Goal: Information Seeking & Learning: Learn about a topic

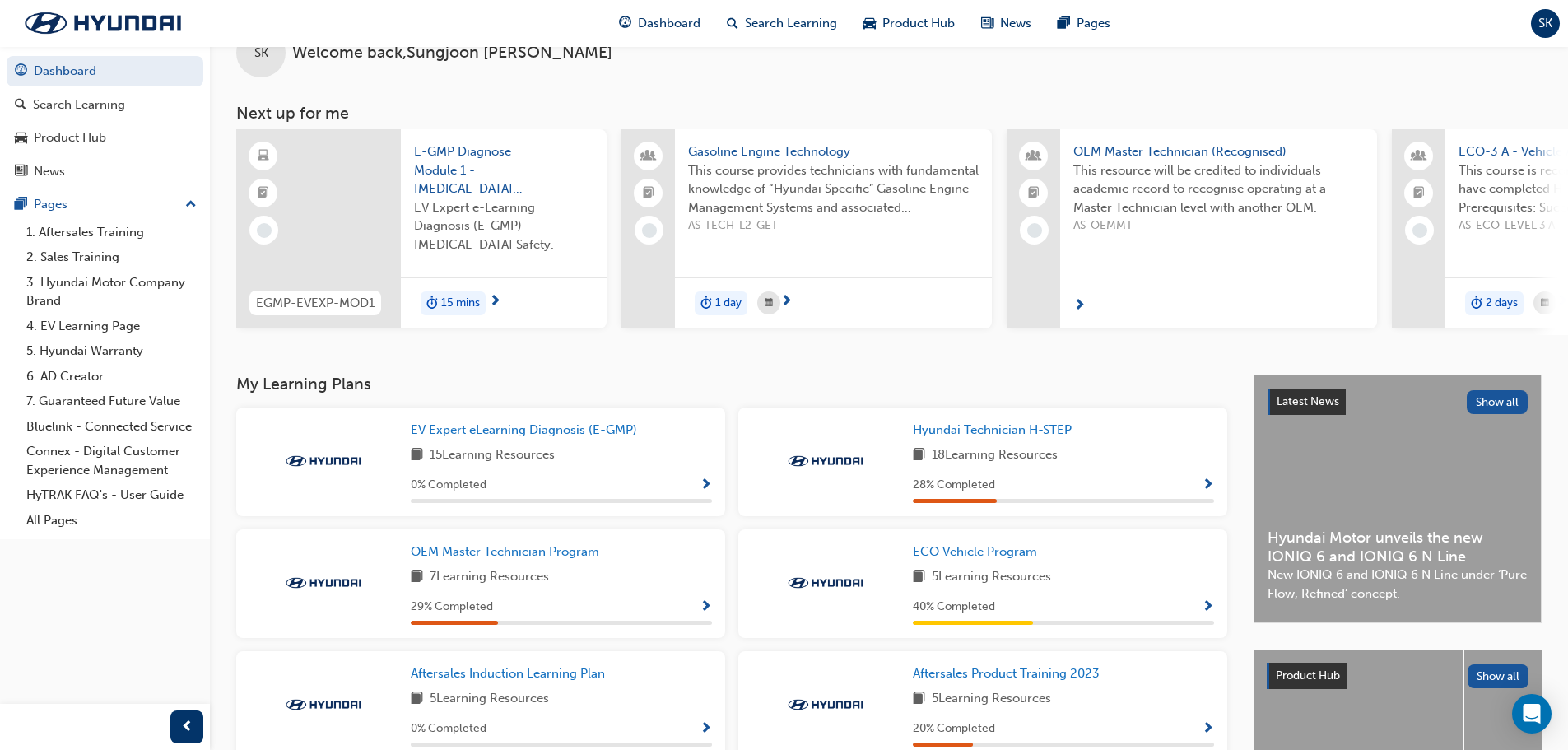
scroll to position [82, 0]
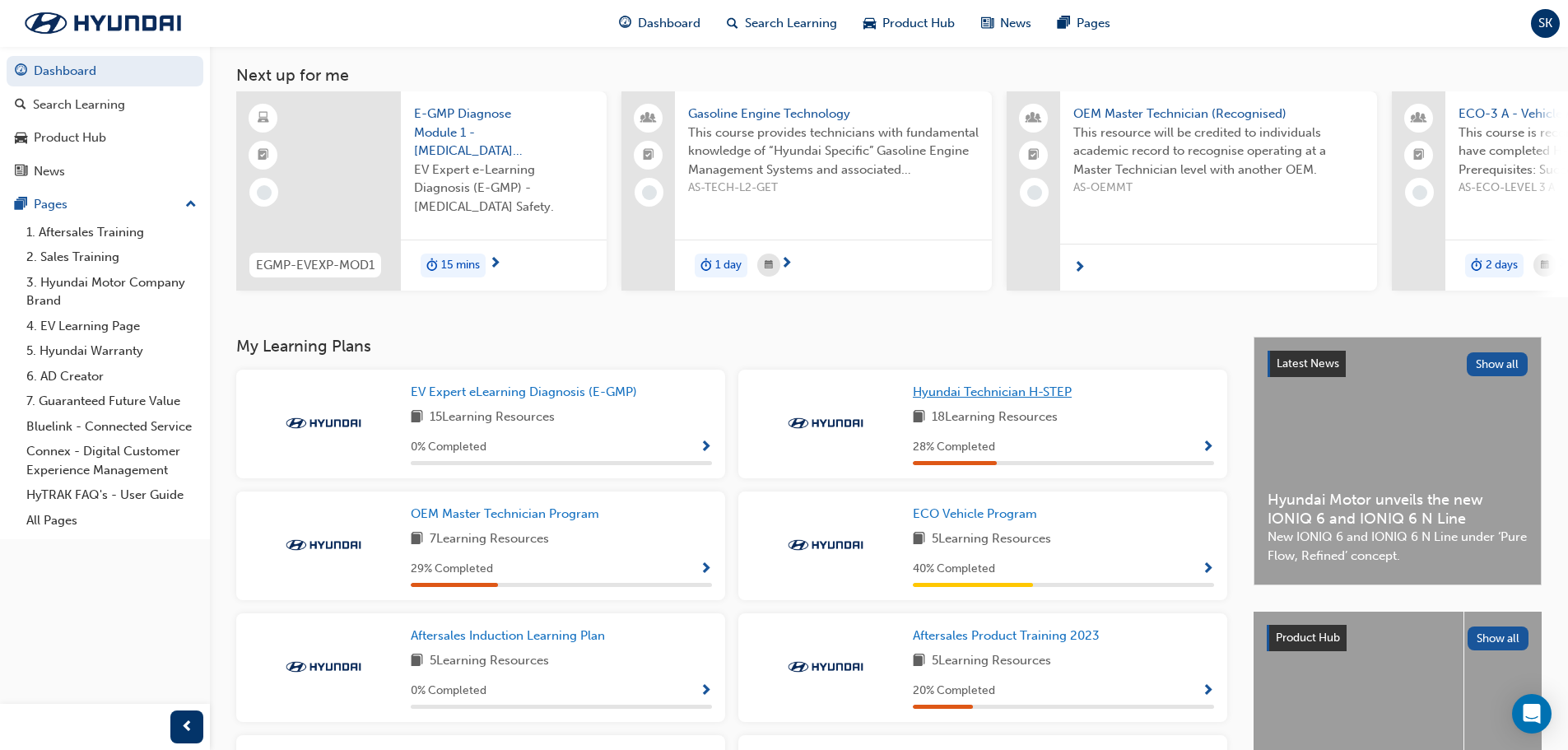
click at [1061, 398] on span "Hyundai Technician H-STEP" at bounding box center [991, 392] width 159 height 15
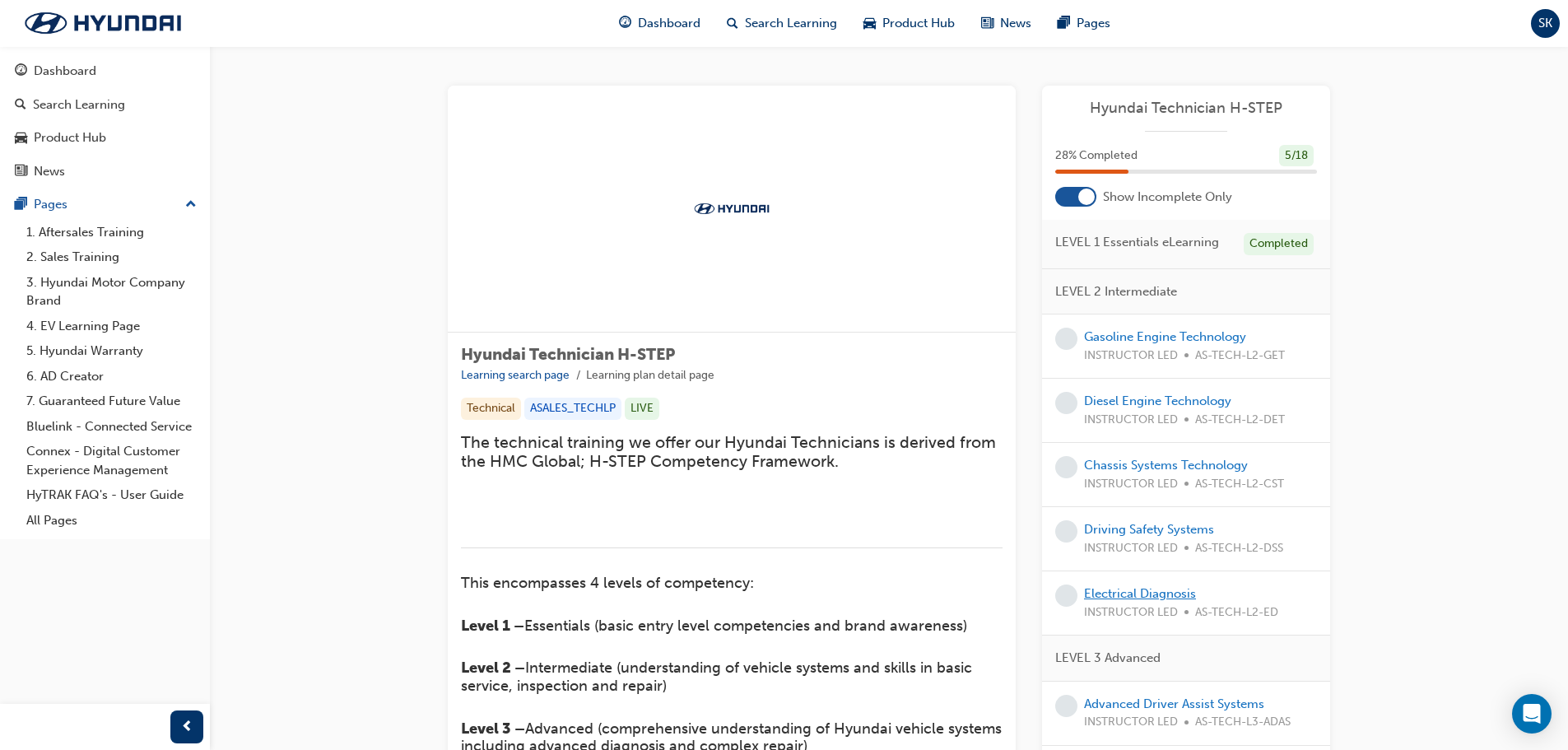
click at [1188, 594] on link "Electrical Diagnosis" at bounding box center [1139, 594] width 112 height 15
click at [1201, 341] on link "Gasoline Engine Technology" at bounding box center [1164, 337] width 162 height 15
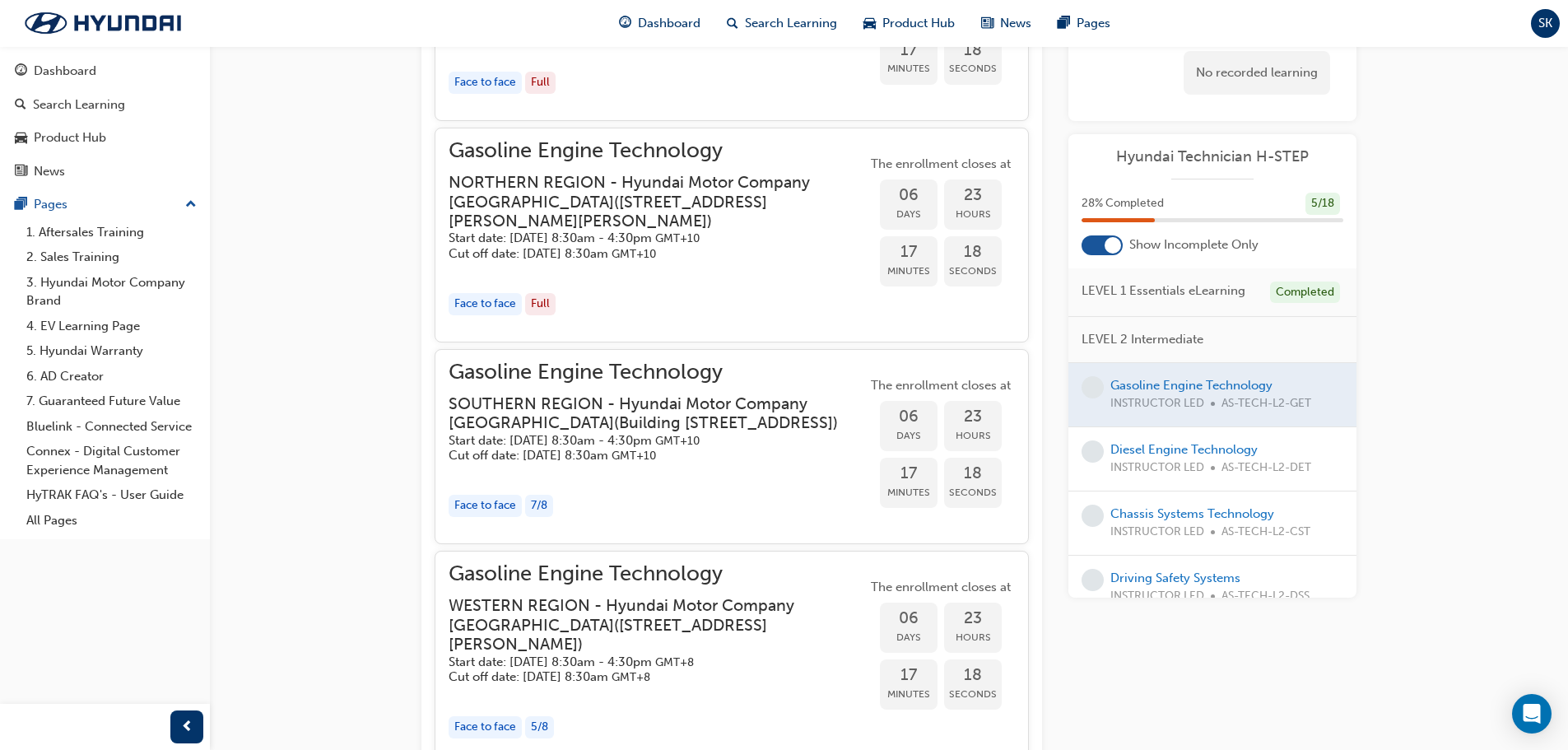
scroll to position [1633, 0]
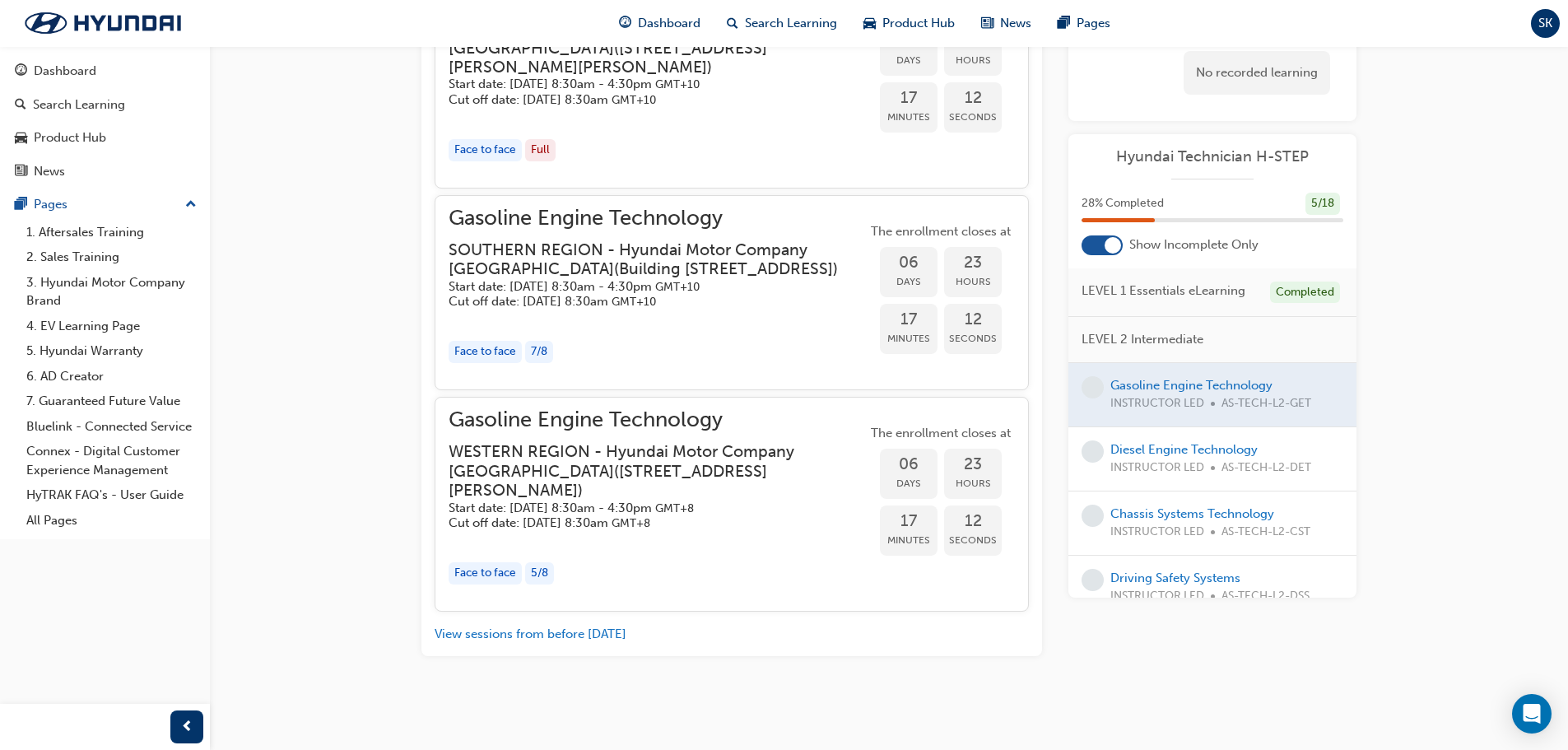
click at [1172, 457] on div "Diesel Engine Technology INSTRUCTOR LED AS-TECH-L2-DET" at bounding box center [1210, 459] width 201 height 37
click at [1182, 450] on link "Diesel Engine Technology" at bounding box center [1183, 450] width 147 height 15
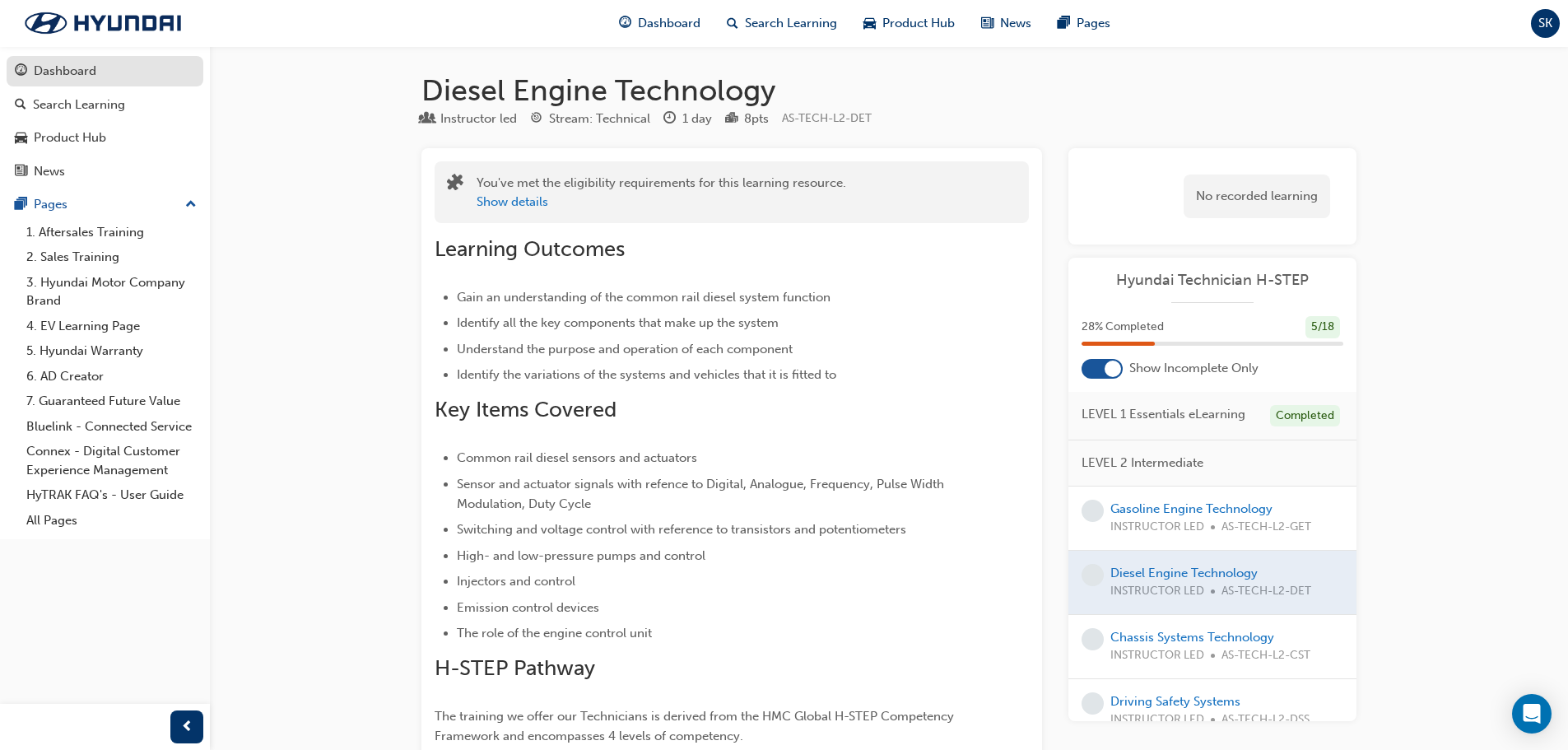
click at [84, 76] on div "Dashboard" at bounding box center [65, 71] width 62 height 19
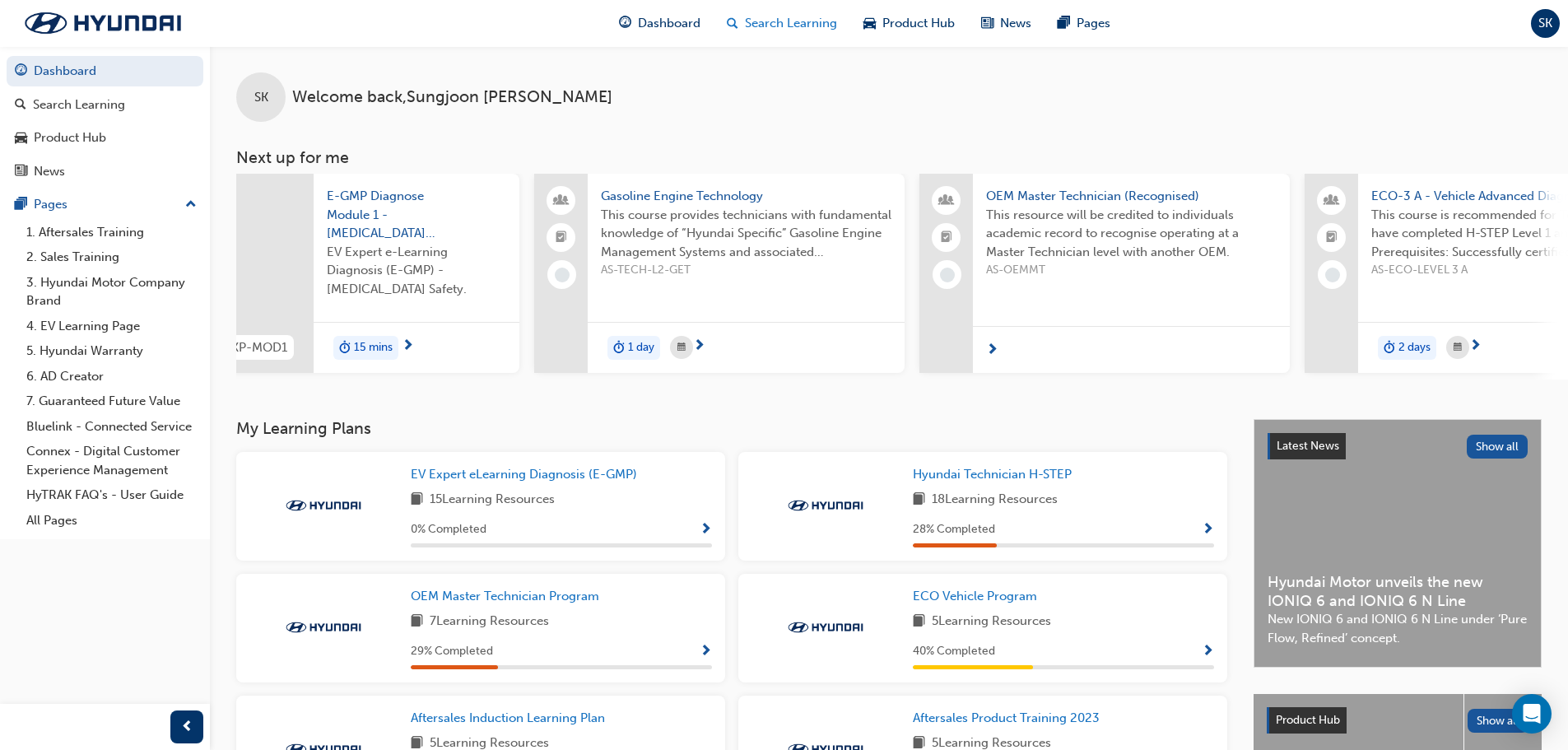
click at [824, 38] on div "Search Learning" at bounding box center [782, 24] width 136 height 34
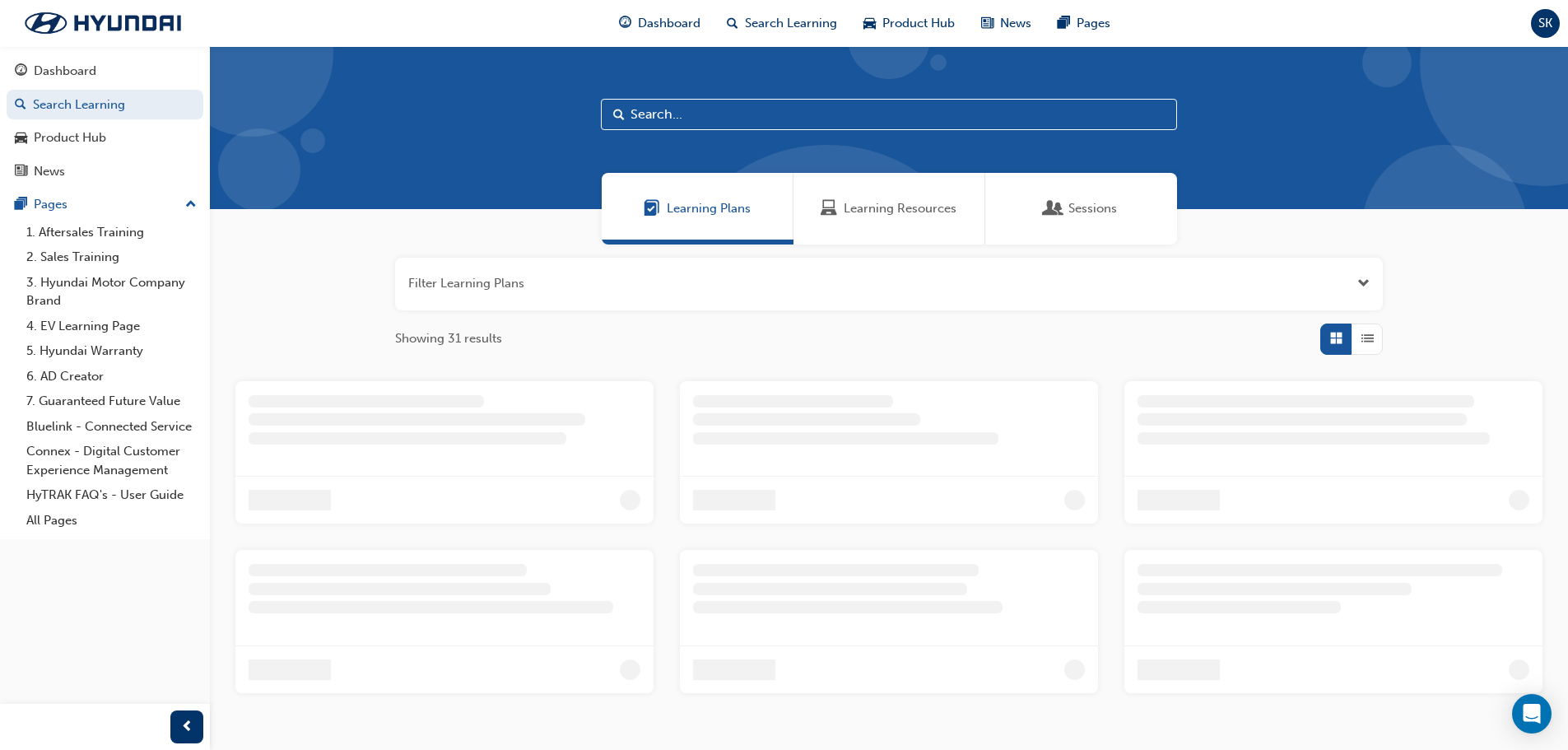
click at [759, 129] on input "text" at bounding box center [889, 114] width 576 height 31
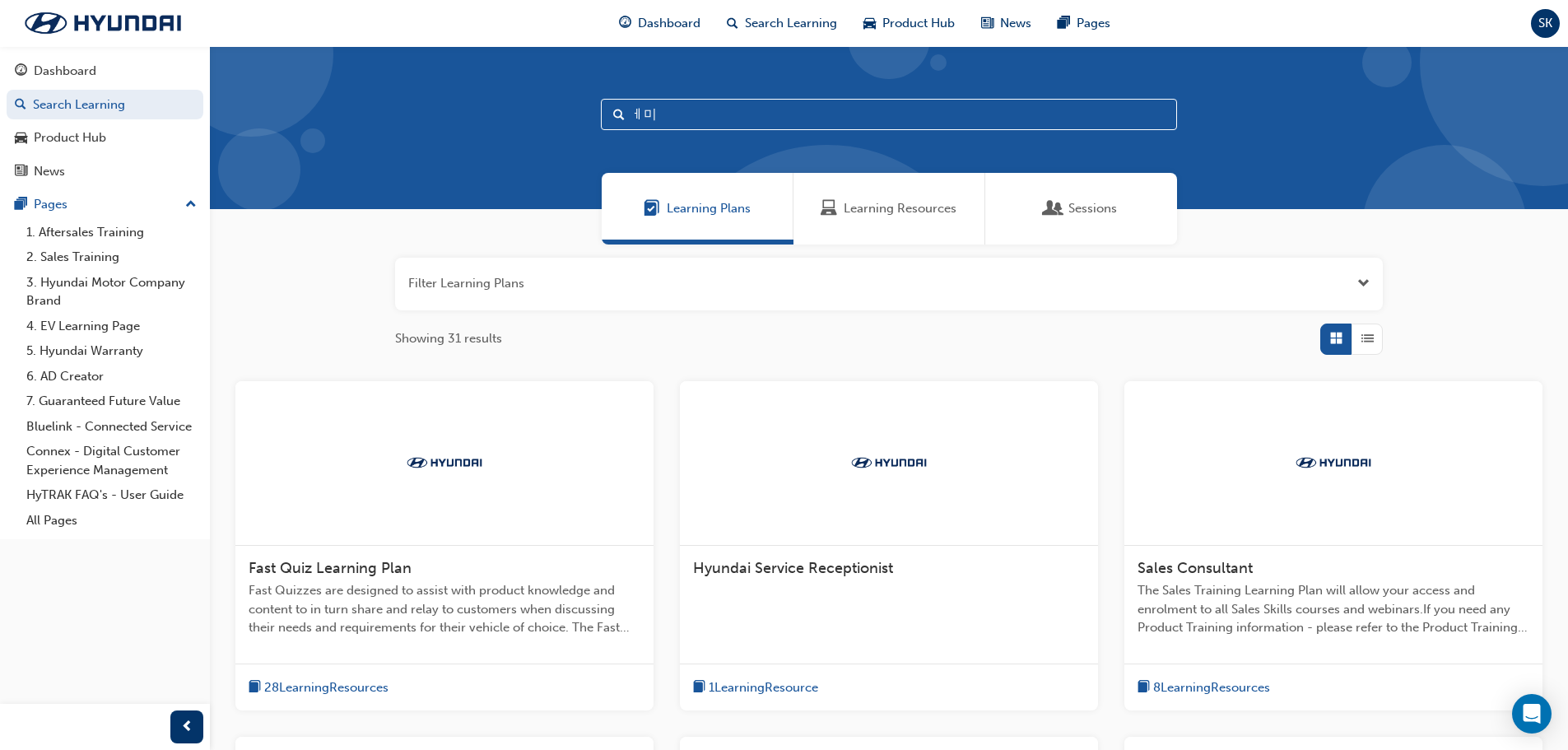
type input "ㅔ"
type input "-"
type input "palisade"
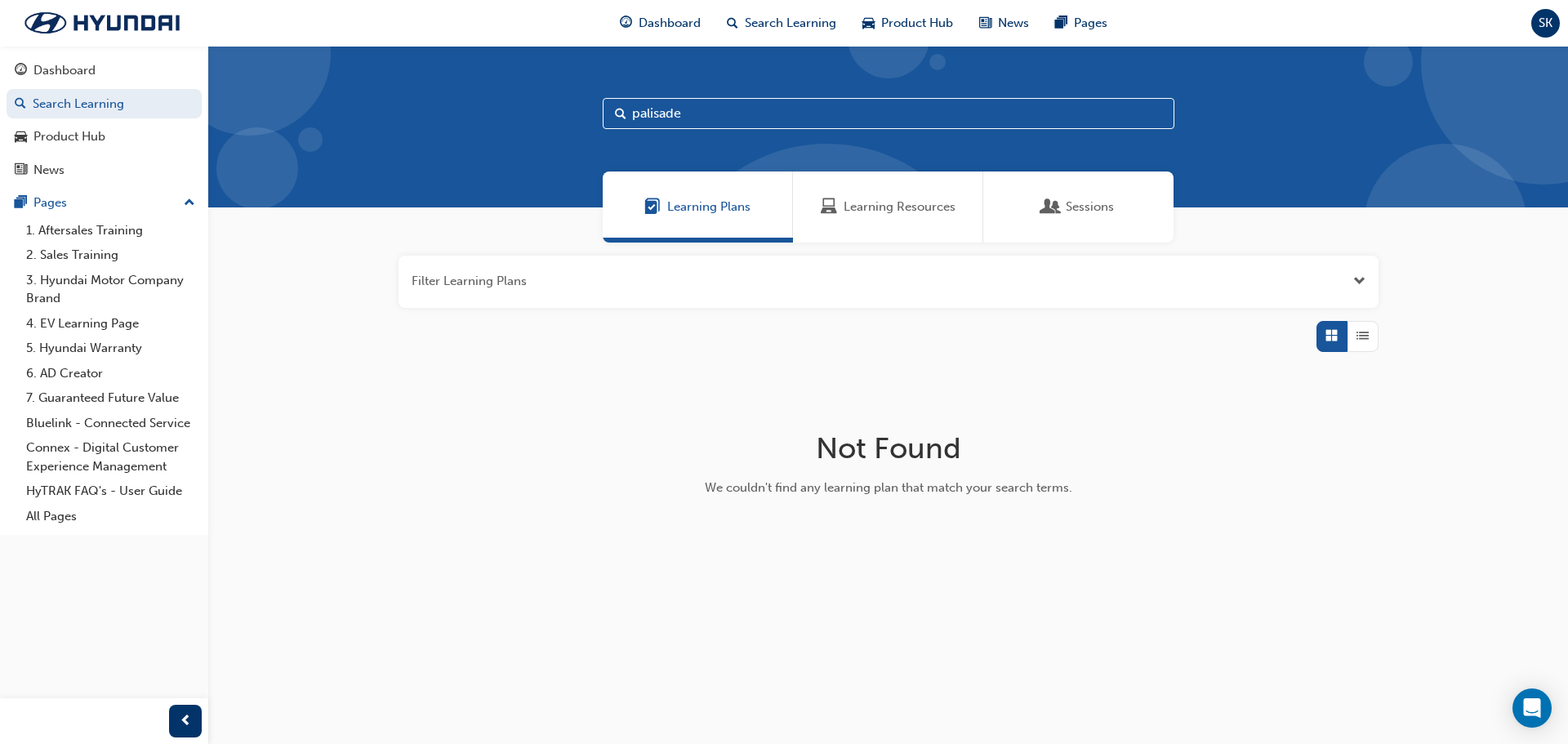
click at [1125, 207] on div "Sessions" at bounding box center [1078, 207] width 190 height 71
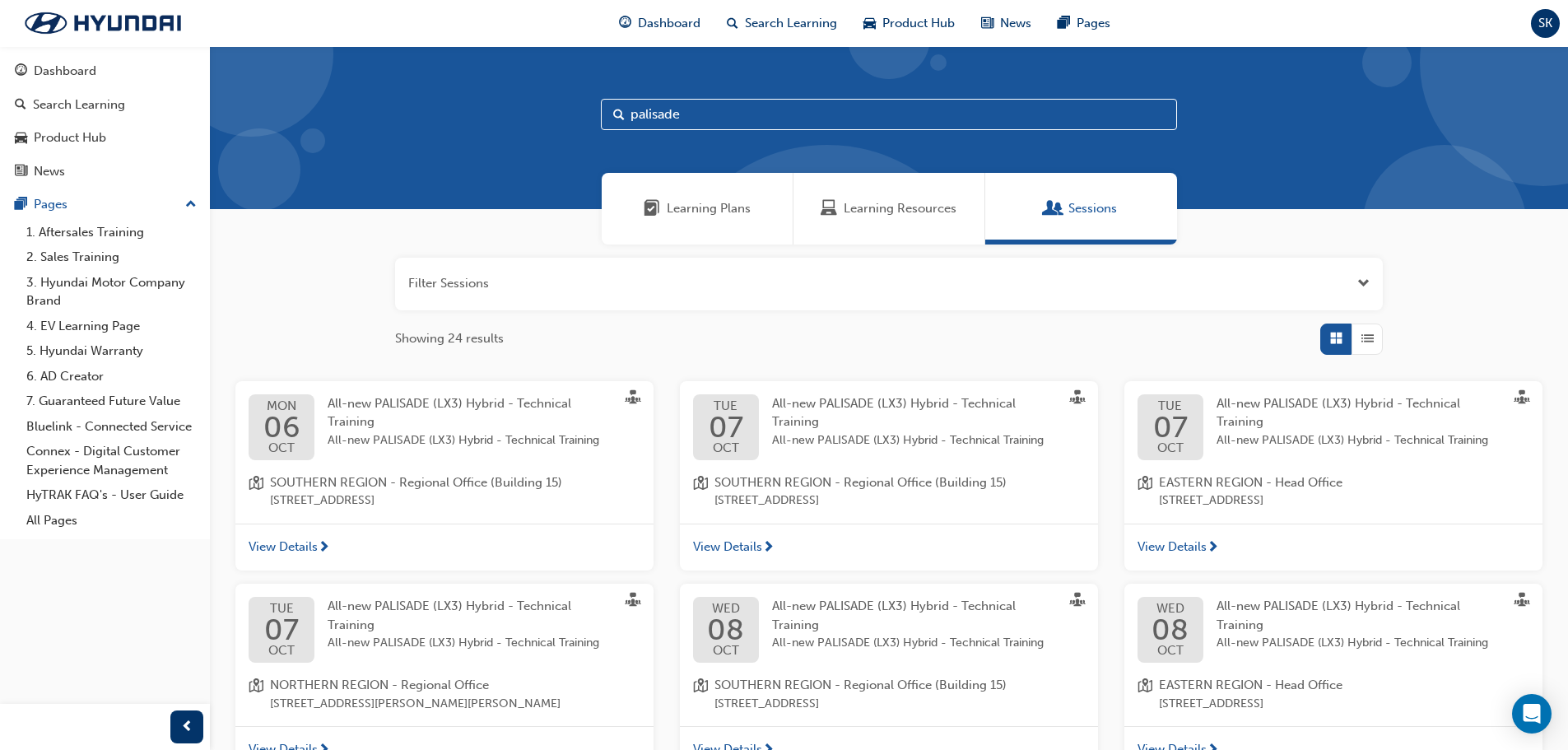
click at [763, 114] on input "palisade" at bounding box center [889, 114] width 576 height 31
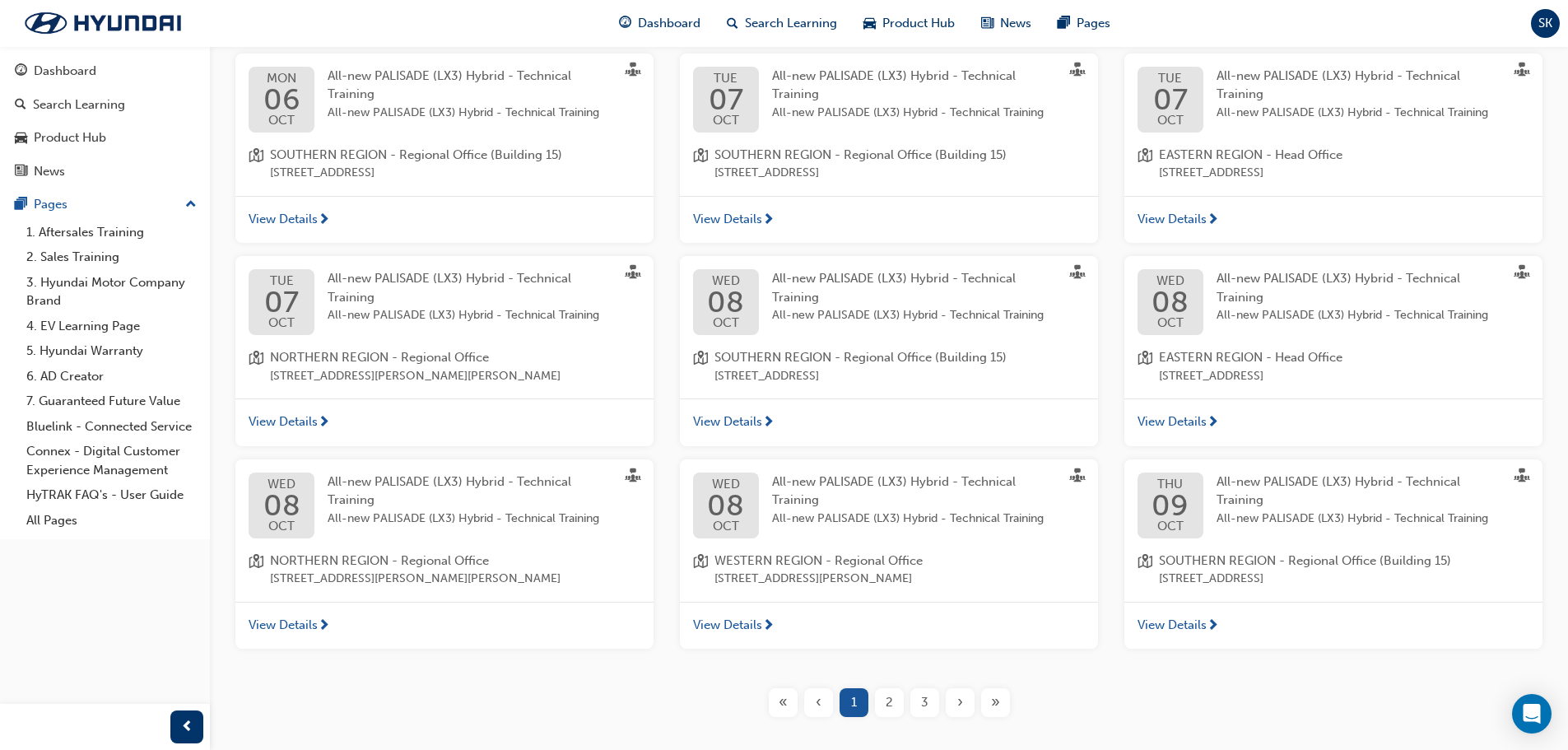
scroll to position [330, 0]
click at [485, 311] on span "All-new PALISADE (LX3) Hybrid - Technical Training" at bounding box center [471, 314] width 287 height 19
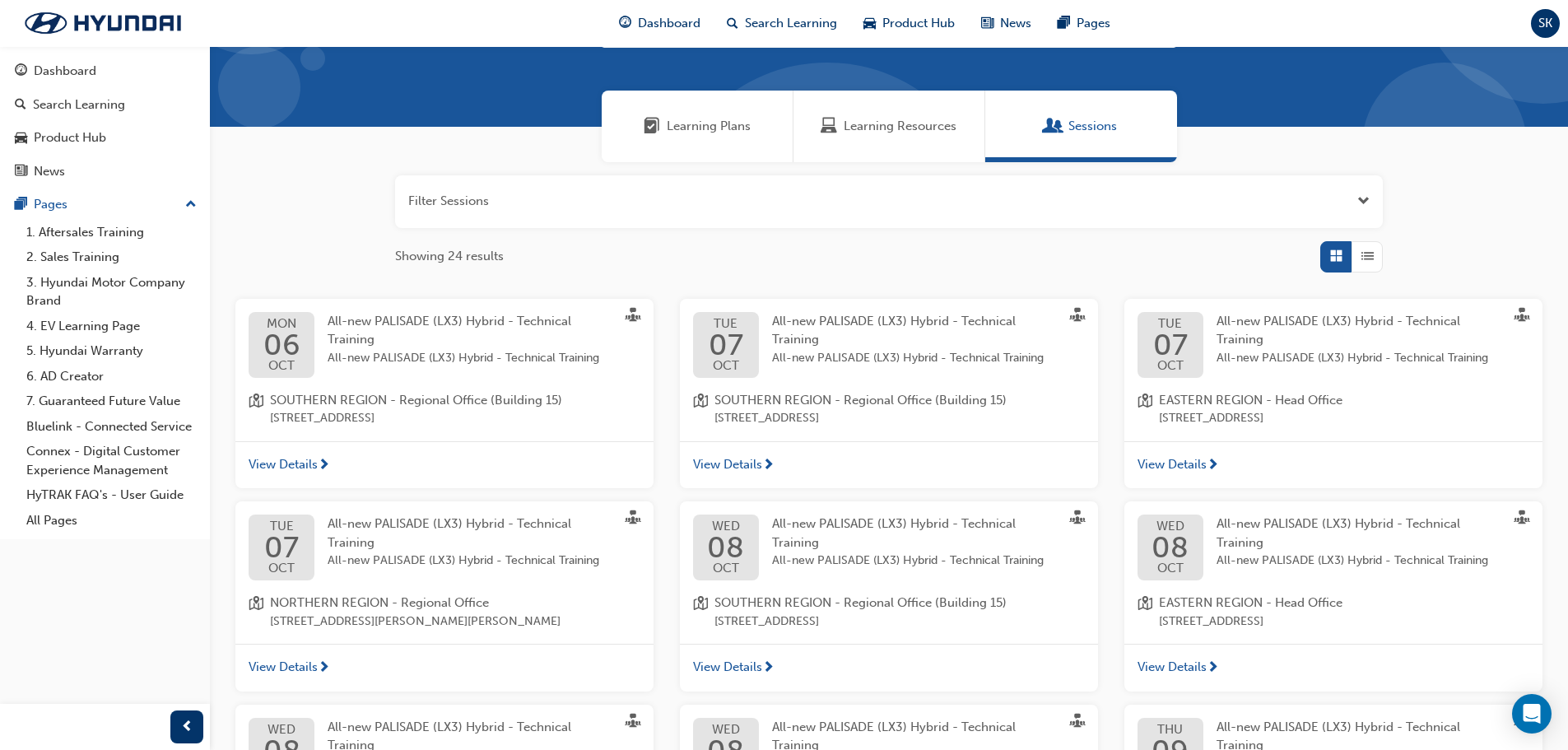
scroll to position [320, 0]
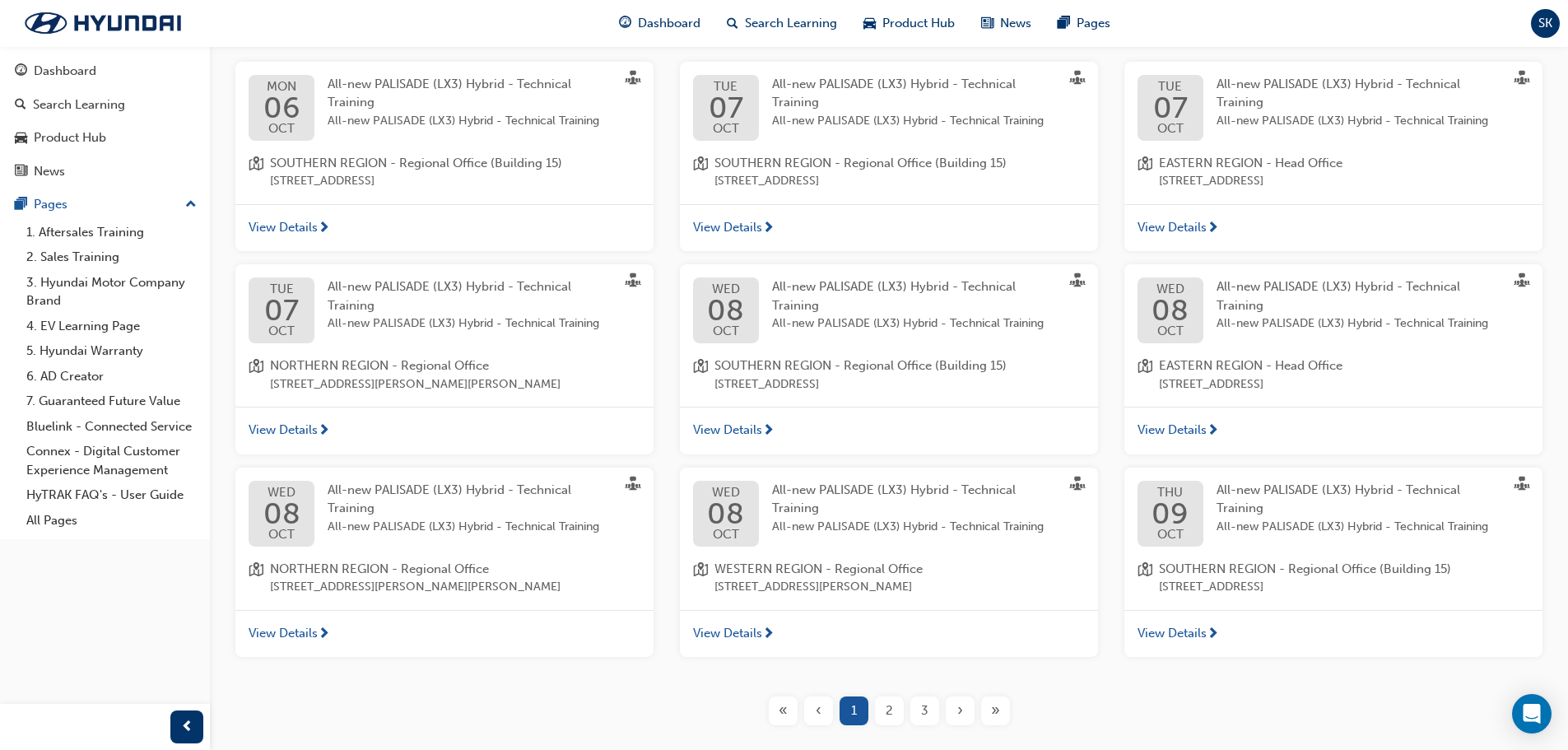
click at [483, 318] on span "All-new PALISADE (LX3) Hybrid - Technical Training" at bounding box center [471, 324] width 287 height 19
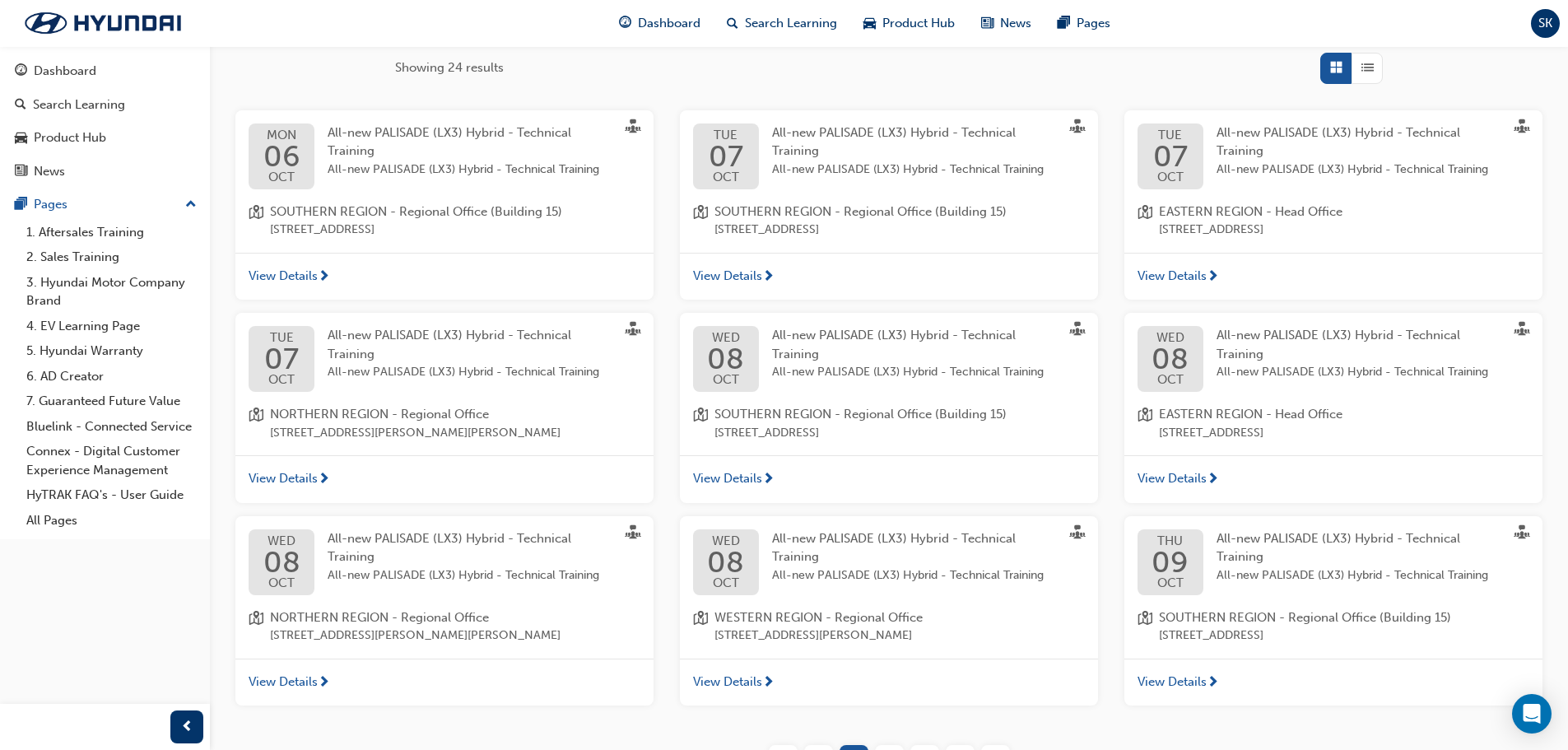
scroll to position [402, 0]
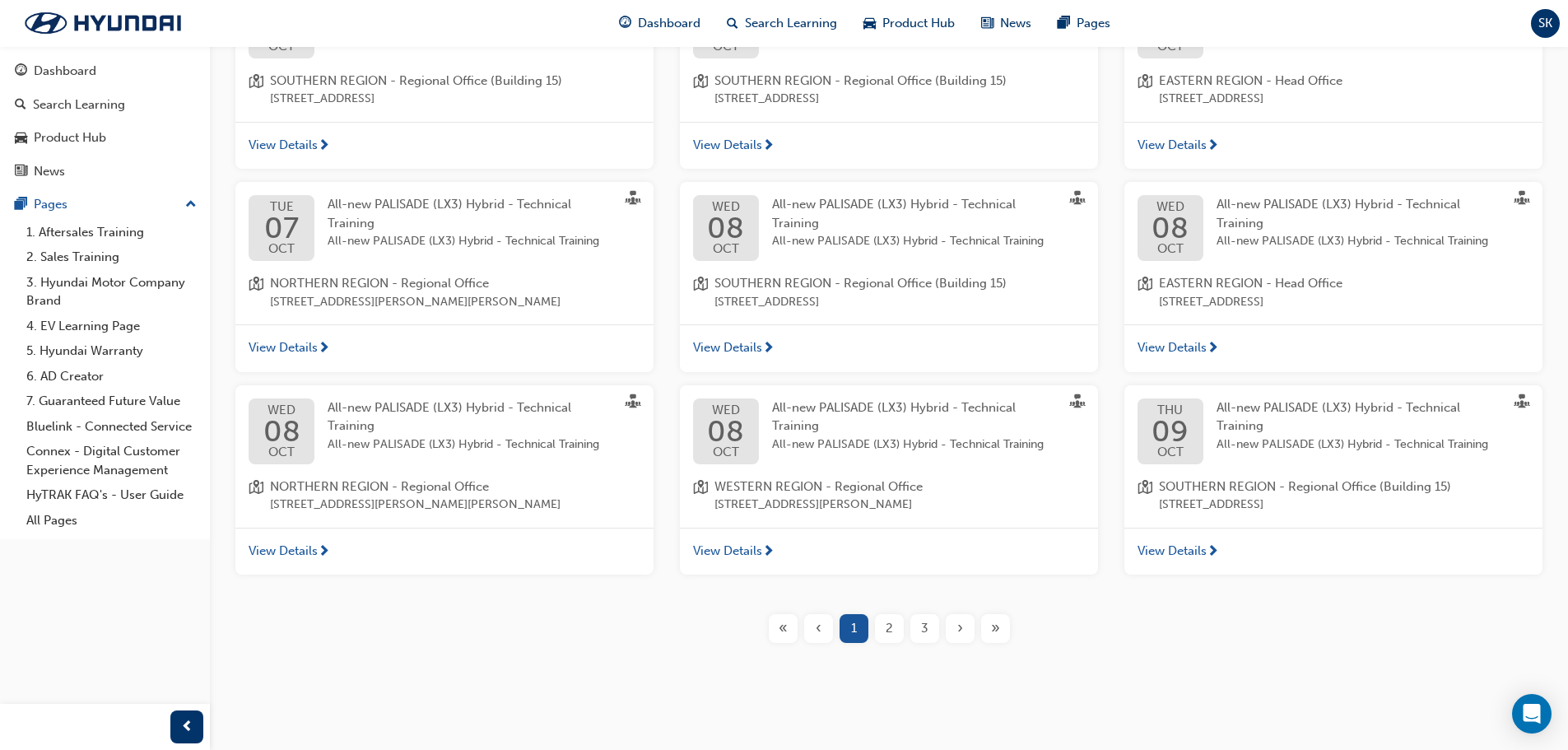
click at [489, 415] on div "All-new PALISADE (LX3) Hybrid - Technical Training All-new PALISADE (LX3) Hybri…" at bounding box center [471, 426] width 287 height 56
click at [897, 637] on div "2" at bounding box center [889, 628] width 29 height 29
click at [888, 631] on span "2" at bounding box center [889, 628] width 8 height 19
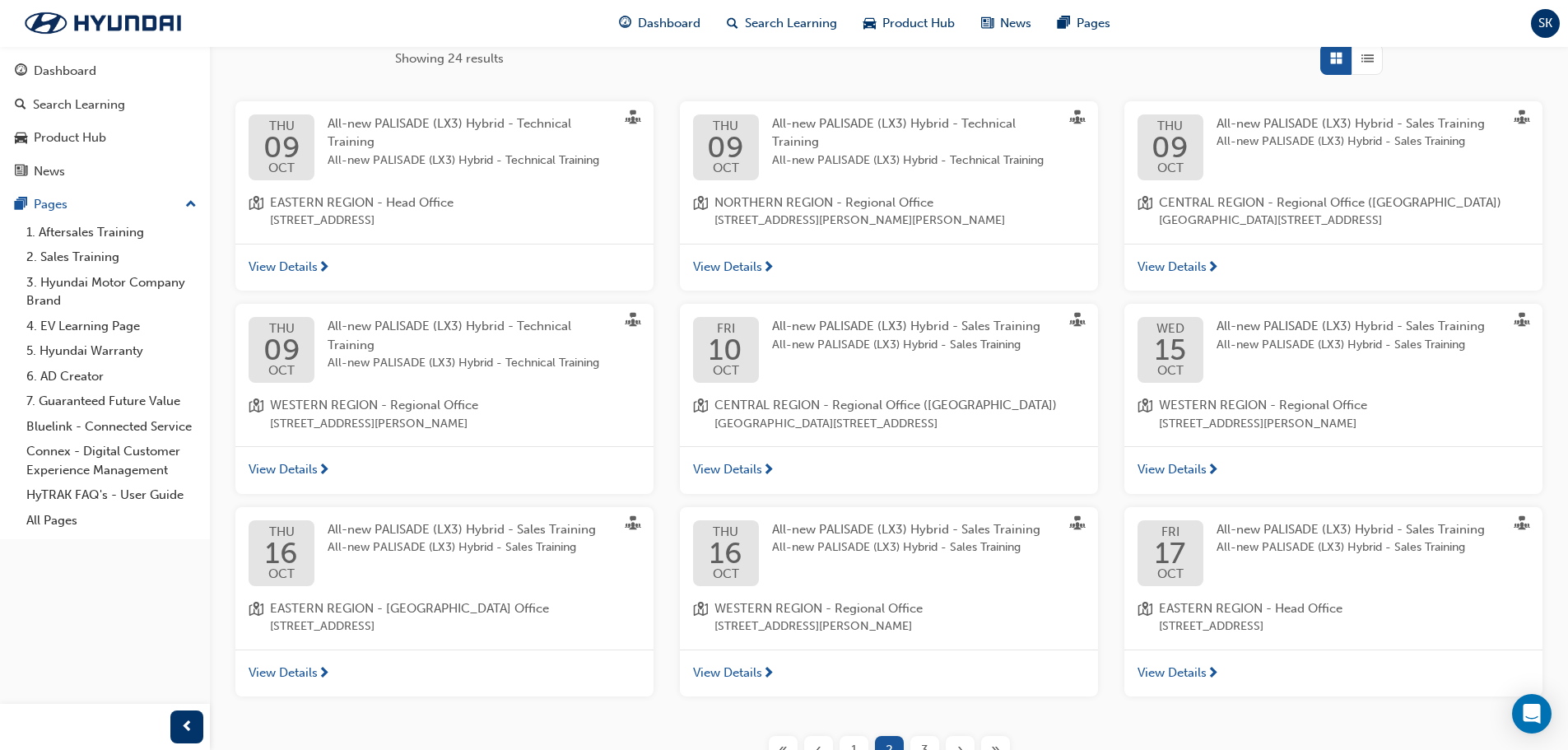
scroll to position [237, 0]
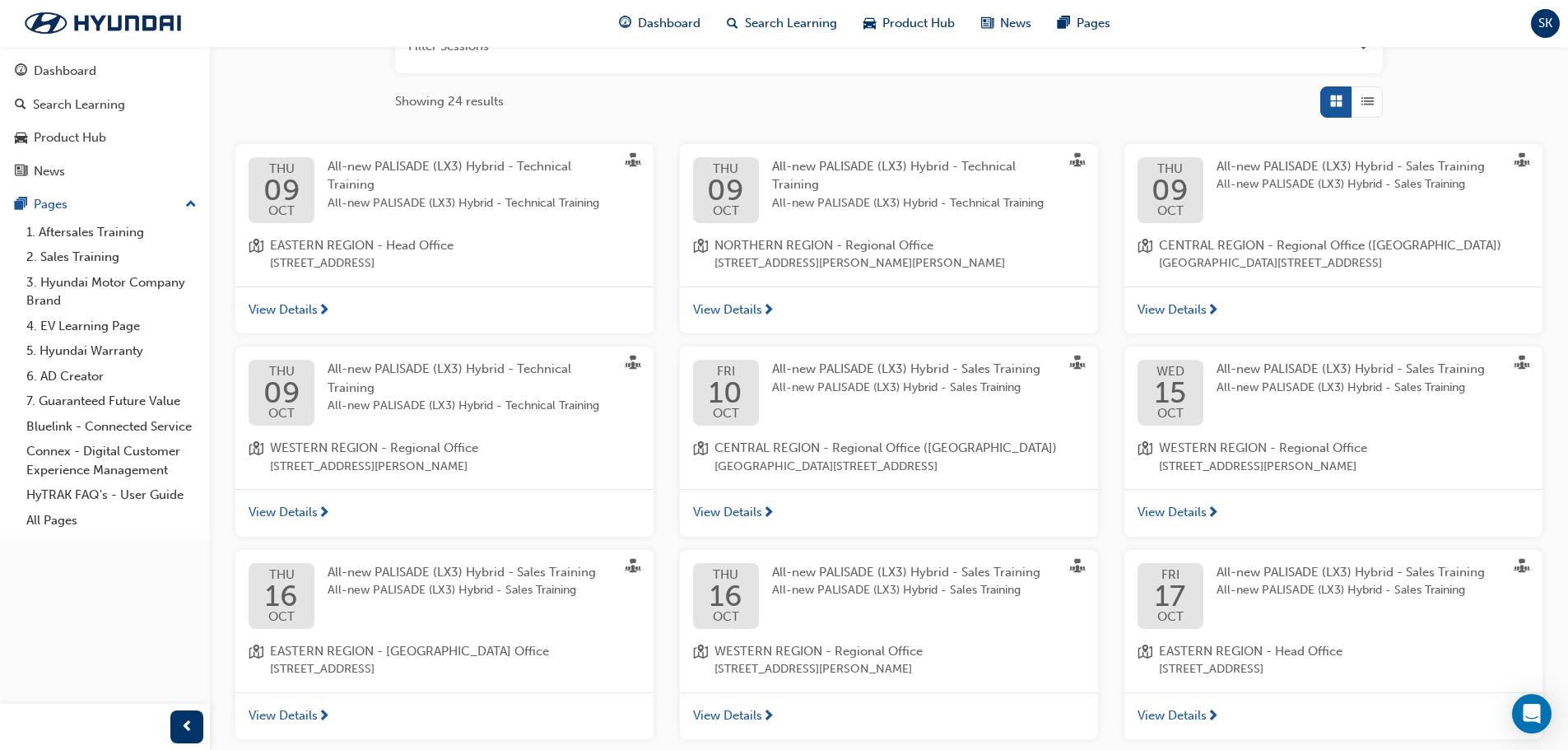
click at [841, 183] on div "All-new PALISADE (LX3) Hybrid - Technical Training All-new PALISADE (LX3) Hybri…" at bounding box center [915, 185] width 287 height 56
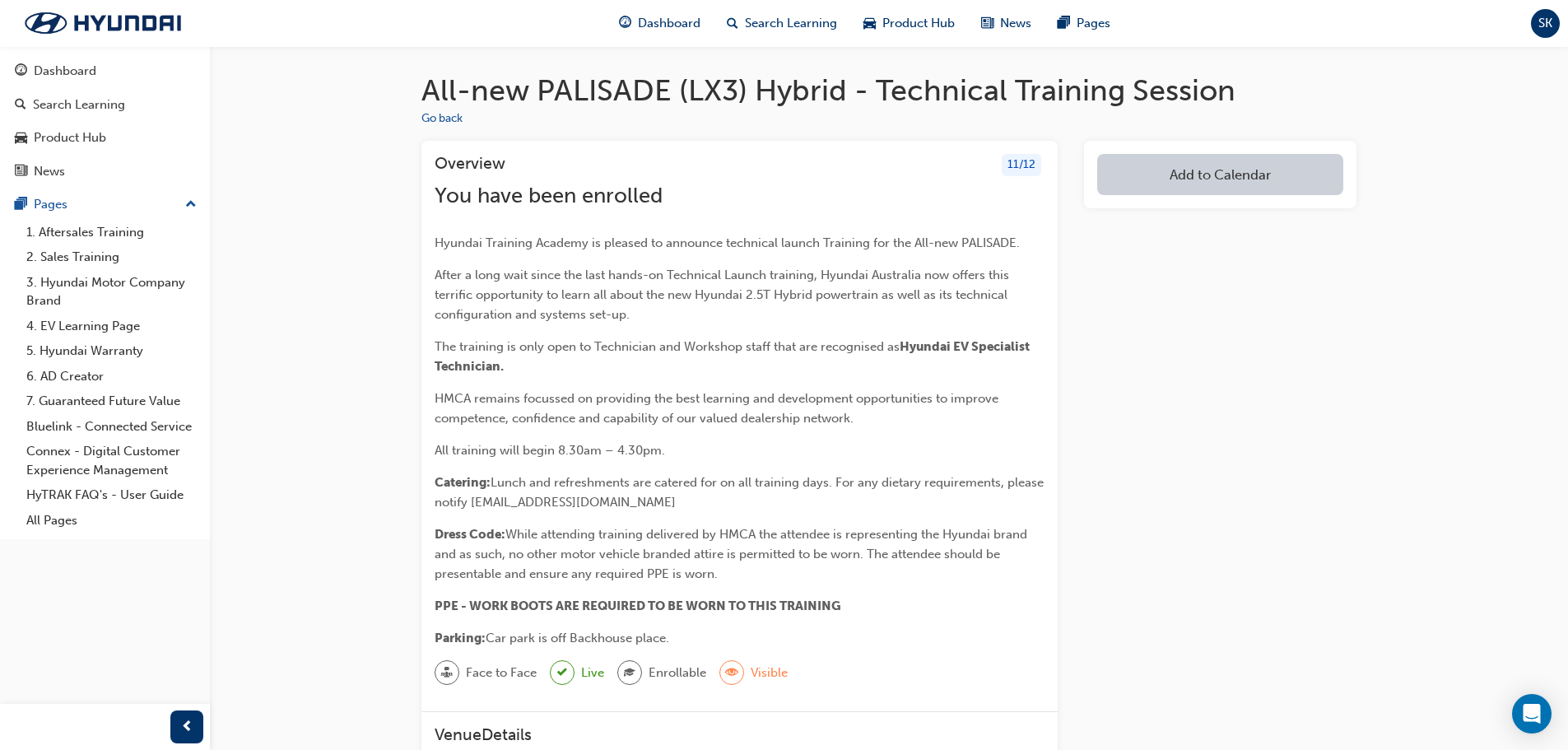
click at [1143, 400] on div "Add to Calendar" at bounding box center [1220, 710] width 272 height 1140
click at [1217, 626] on div "Add to Calendar" at bounding box center [1220, 710] width 272 height 1140
click at [96, 77] on div "Dashboard" at bounding box center [65, 71] width 62 height 19
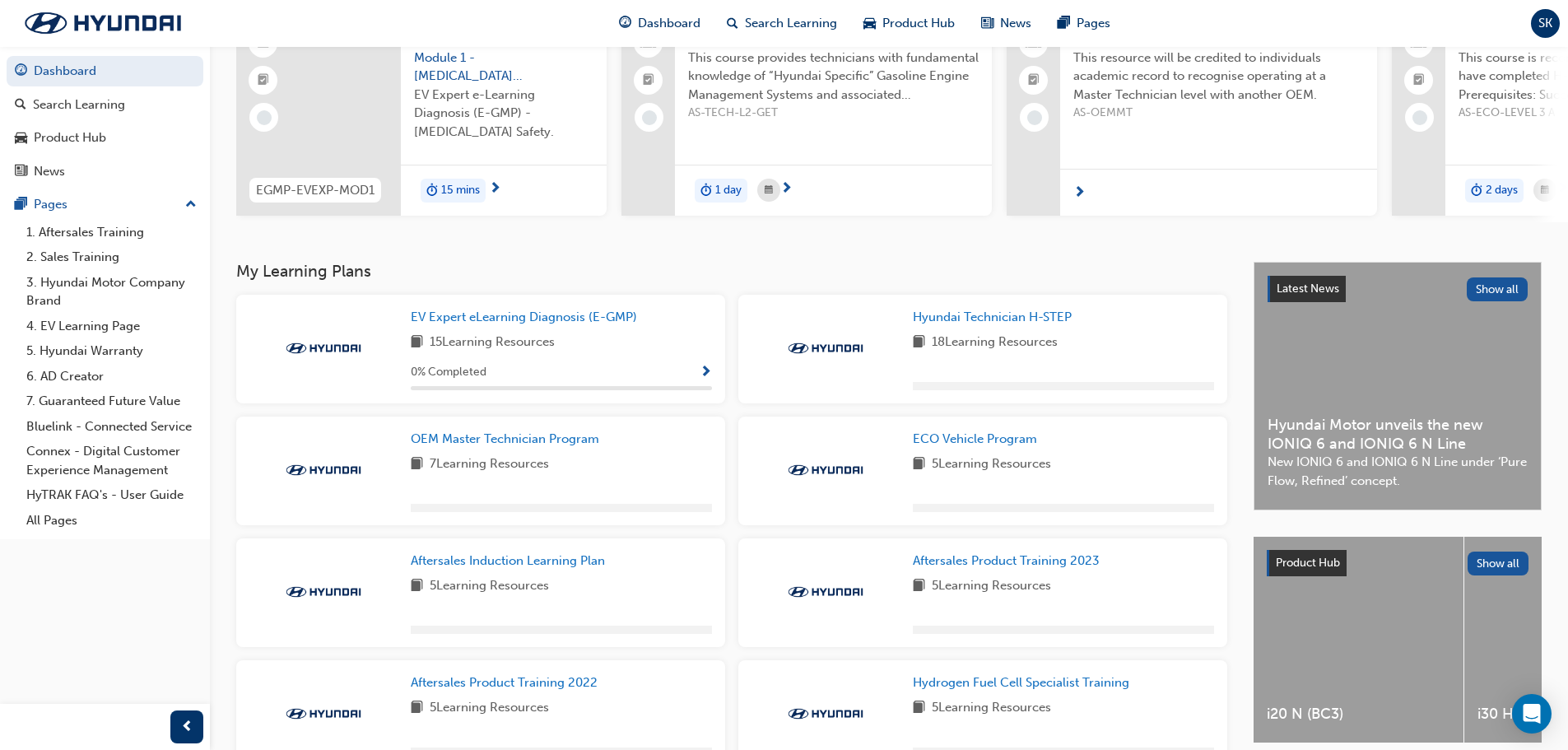
scroll to position [165, 0]
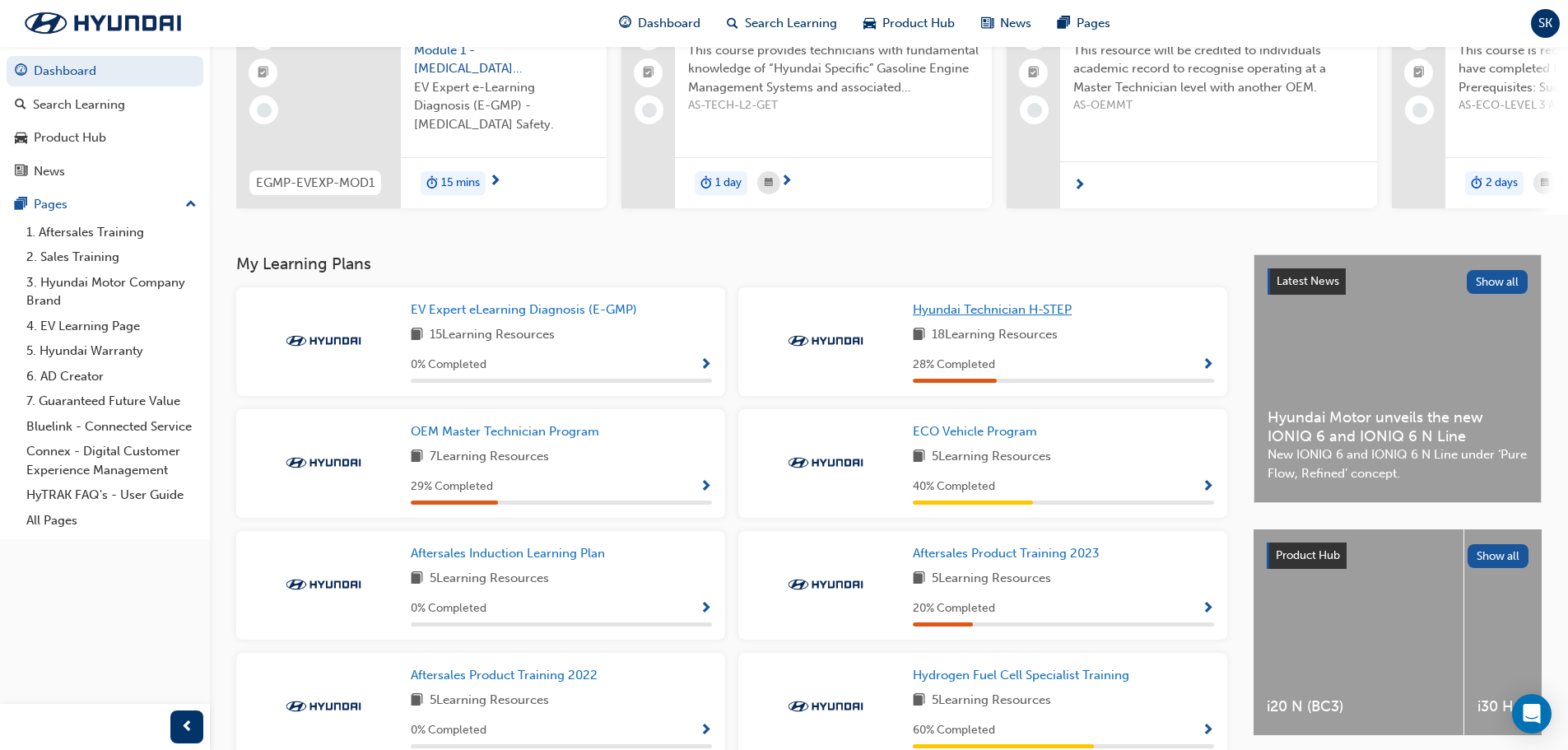
click at [976, 317] on span "Hyundai Technician H-STEP" at bounding box center [991, 309] width 159 height 15
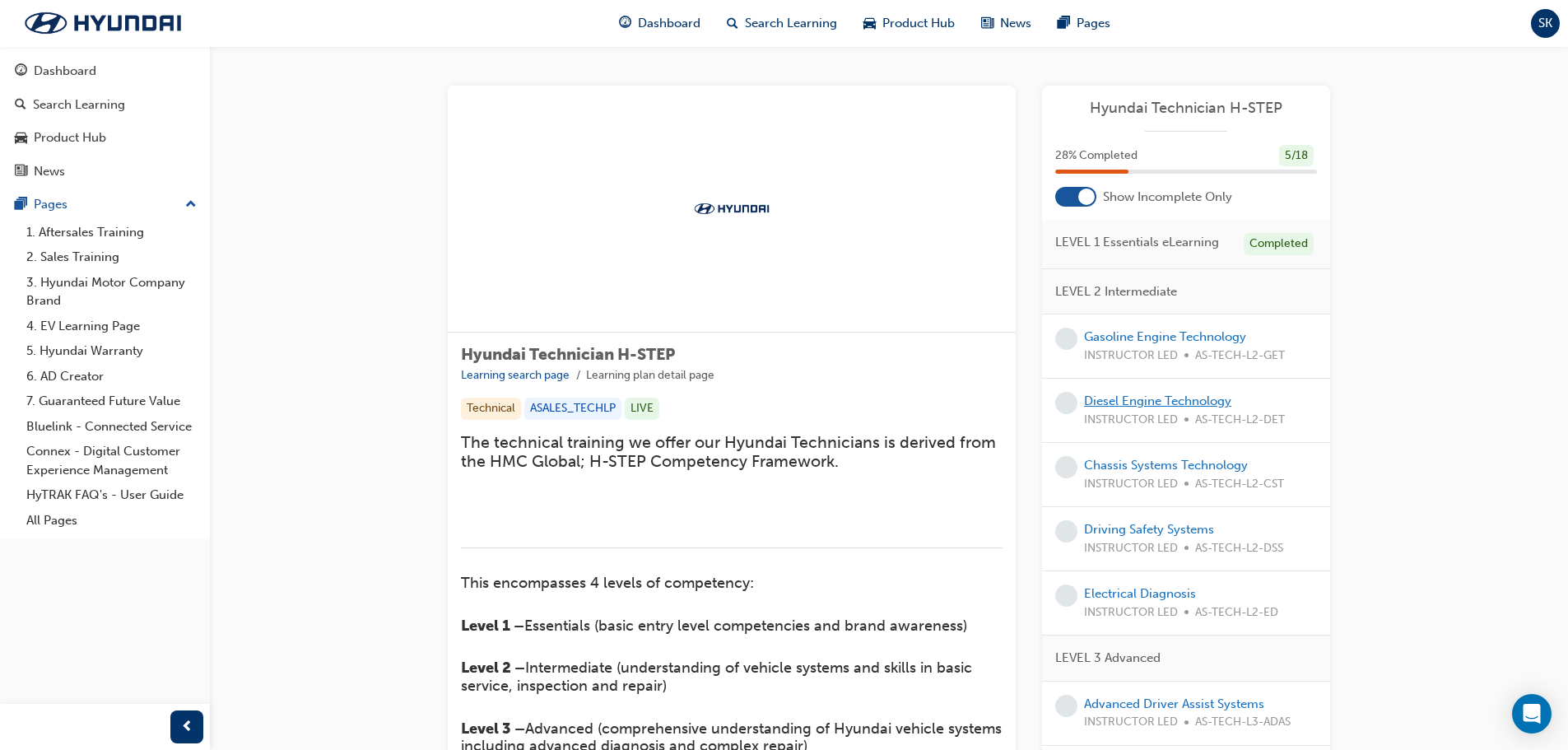
click at [1223, 398] on link "Diesel Engine Technology" at bounding box center [1157, 401] width 147 height 15
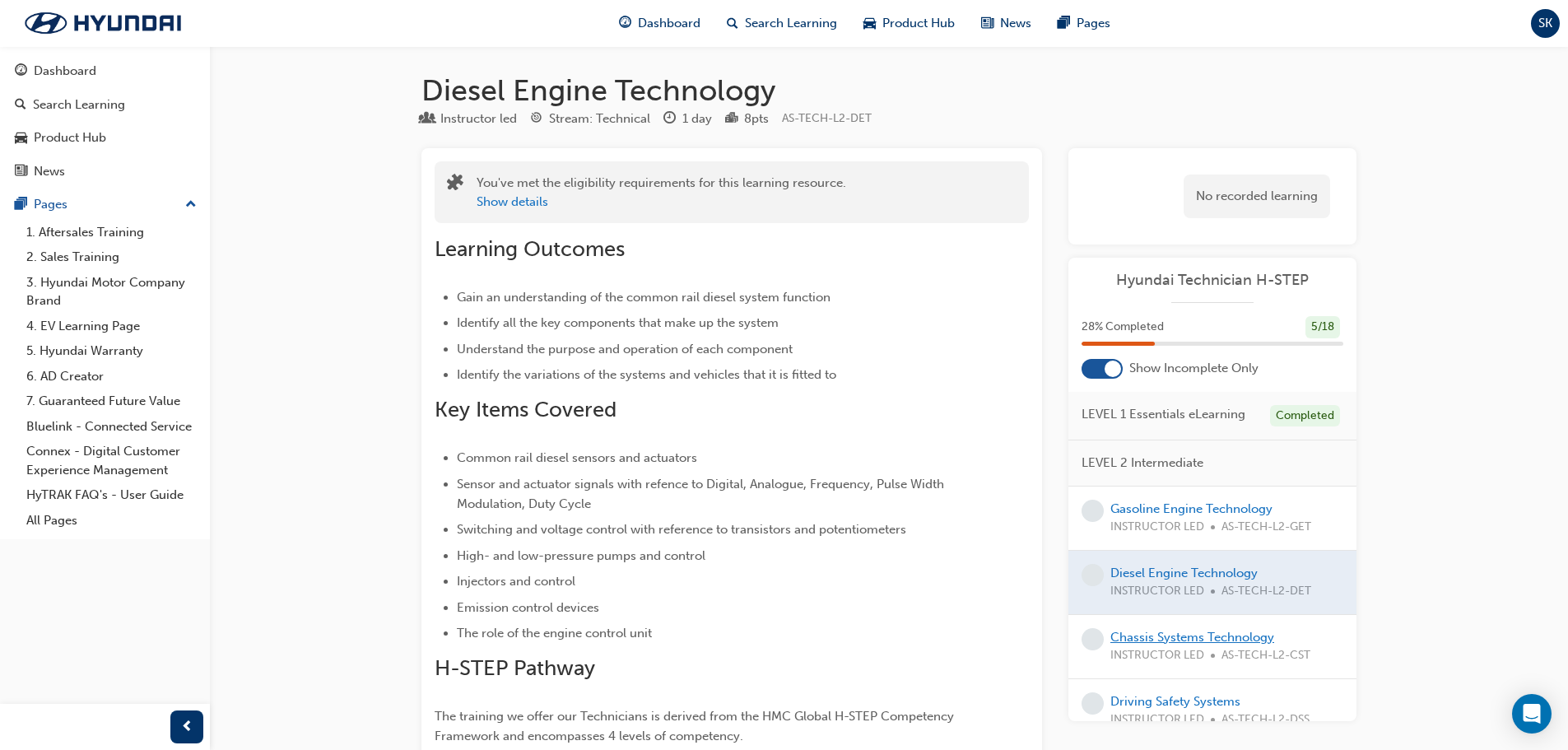
click at [1130, 637] on link "Chassis Systems Technology" at bounding box center [1191, 637] width 164 height 15
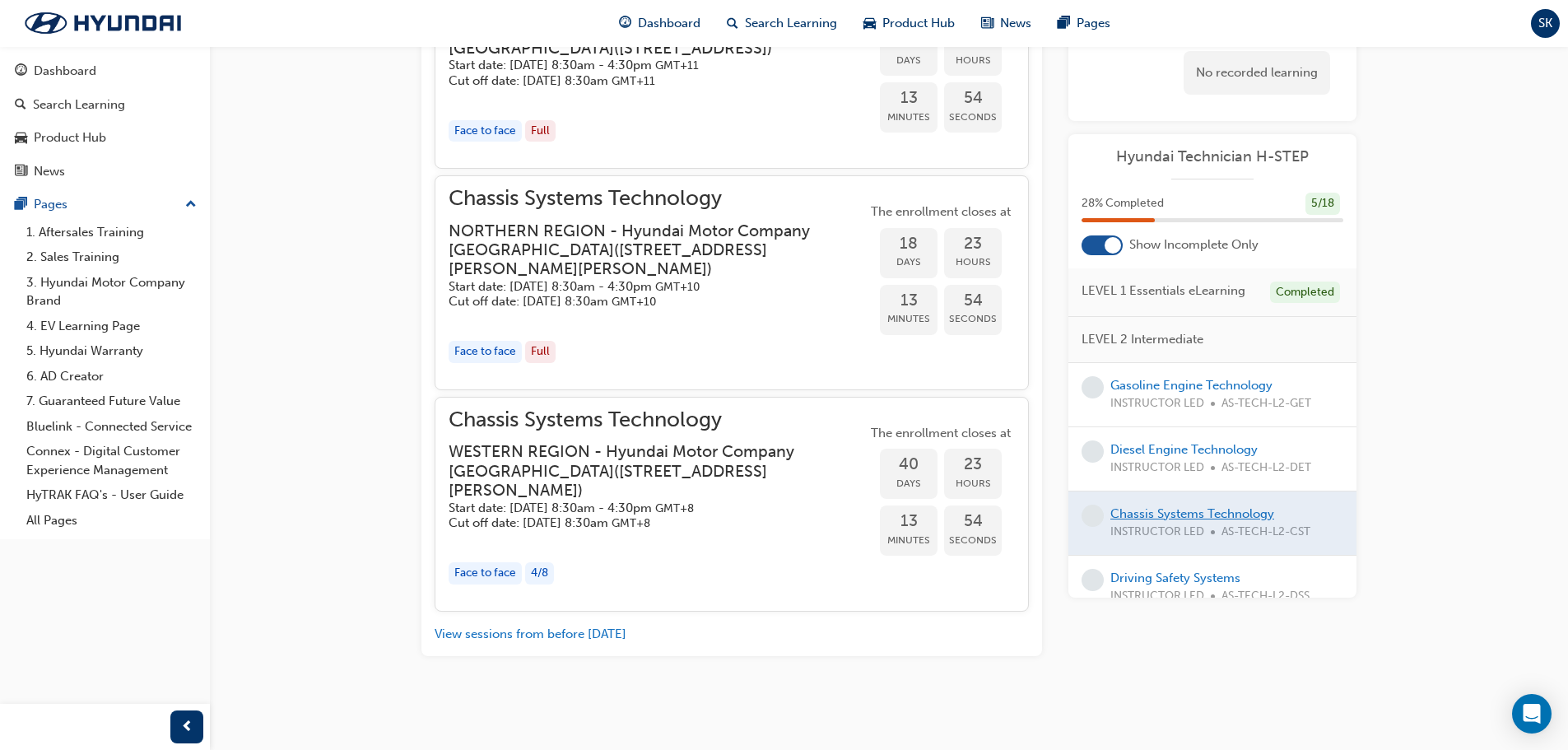
scroll to position [1665, 0]
click at [1201, 588] on span "INSTRUCTOR LED" at bounding box center [1157, 596] width 94 height 19
click at [1201, 582] on link "Driving Safety Systems" at bounding box center [1175, 578] width 130 height 15
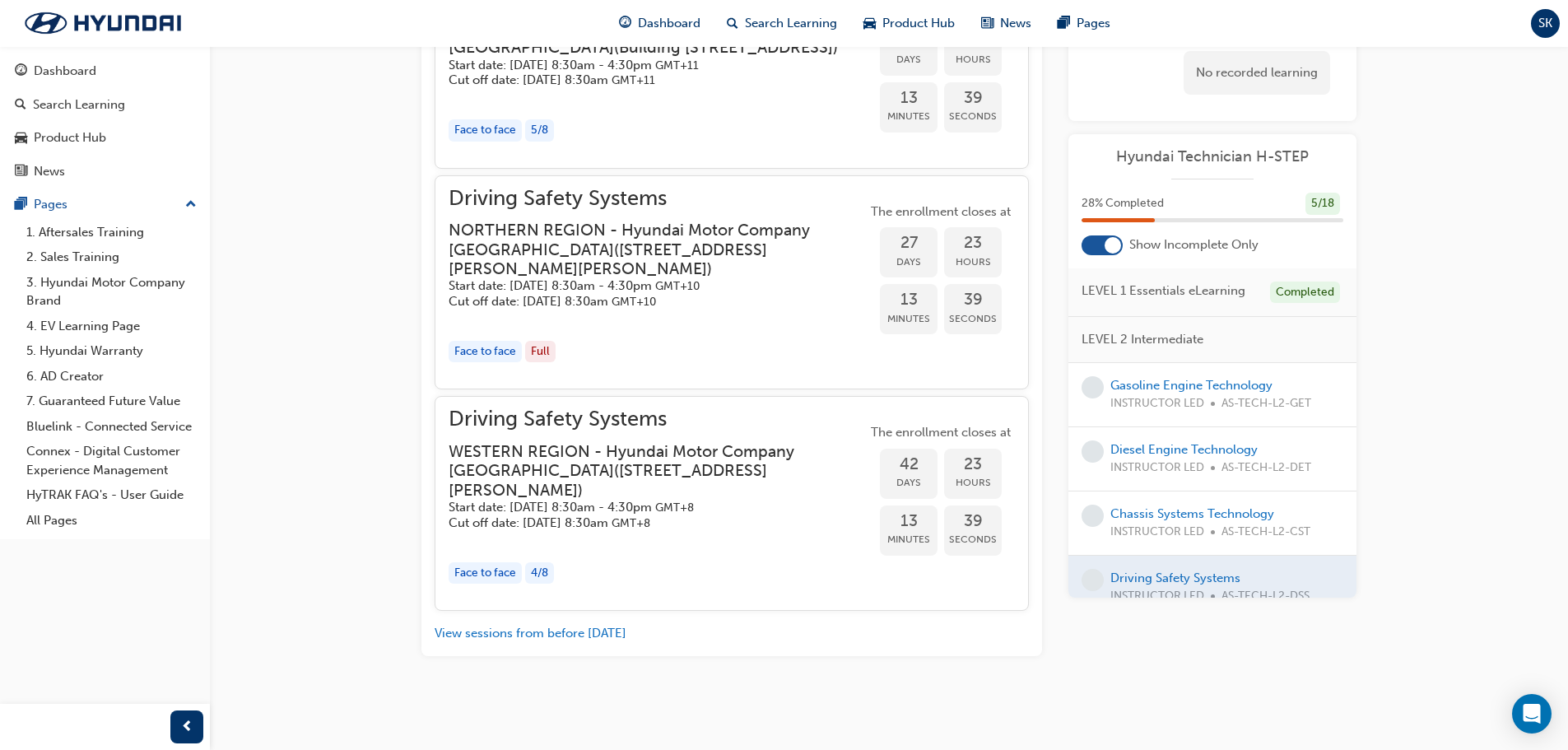
click at [1214, 293] on span "LEVEL 1 Essentials eLearning" at bounding box center [1163, 291] width 164 height 19
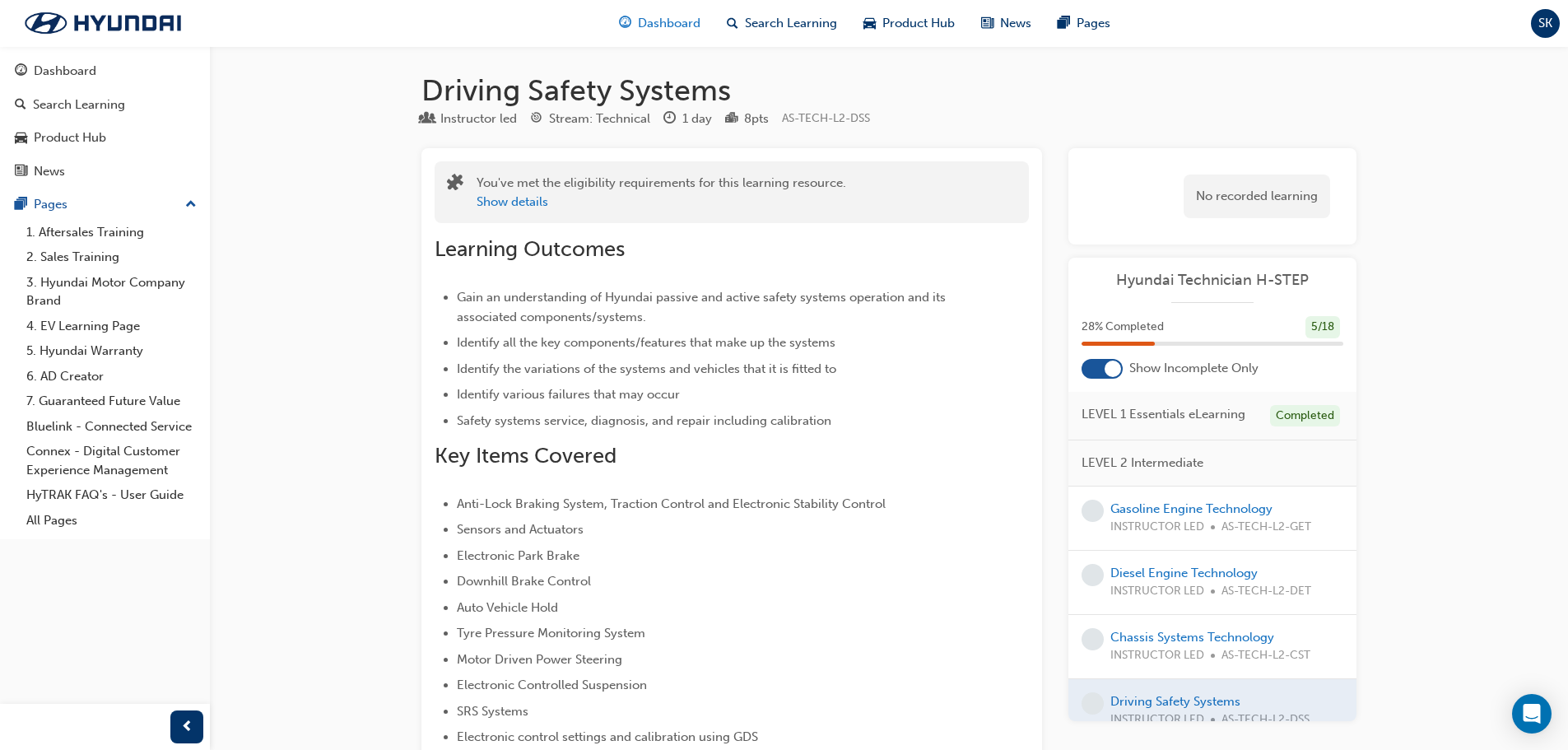
click at [693, 34] on div "Dashboard" at bounding box center [659, 24] width 108 height 34
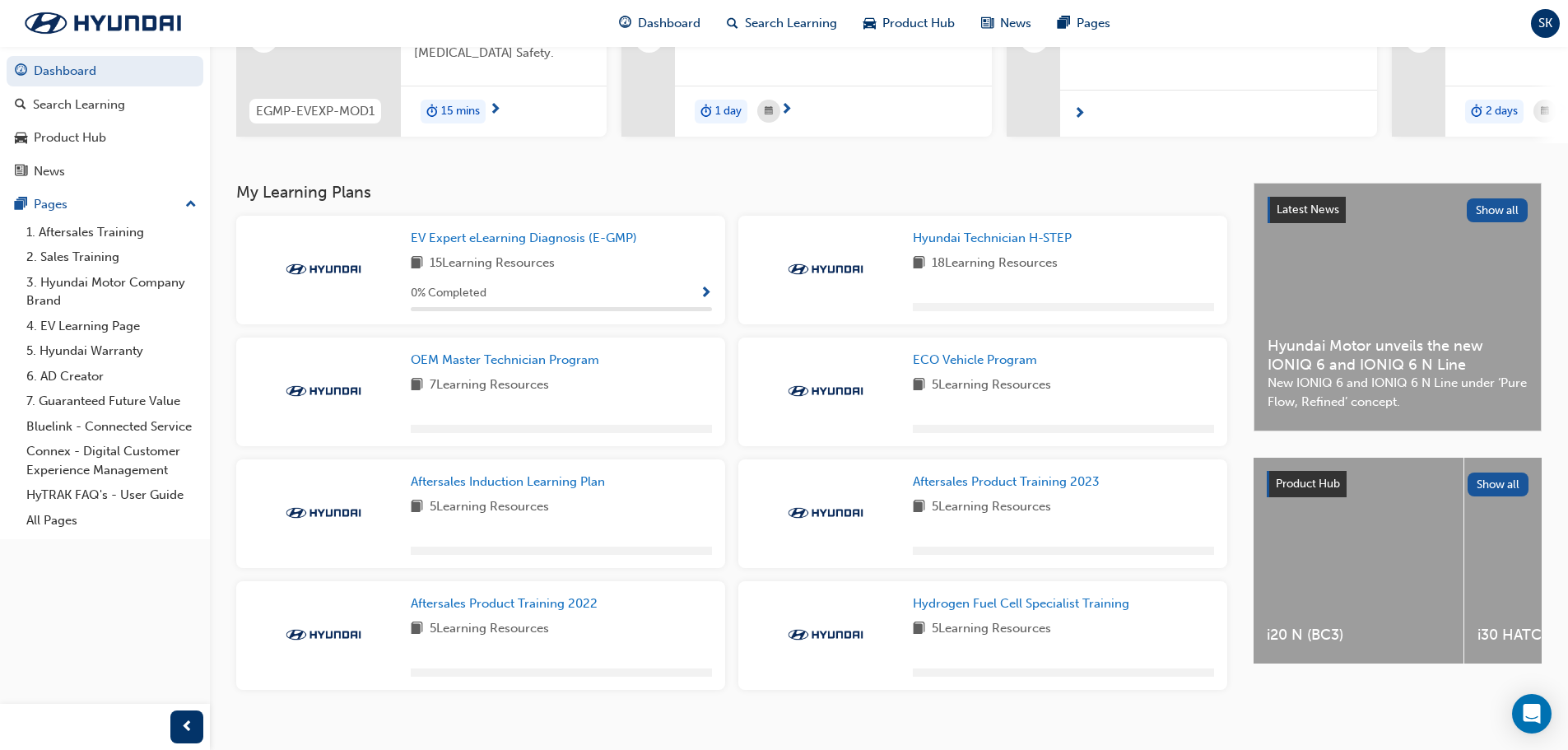
scroll to position [247, 0]
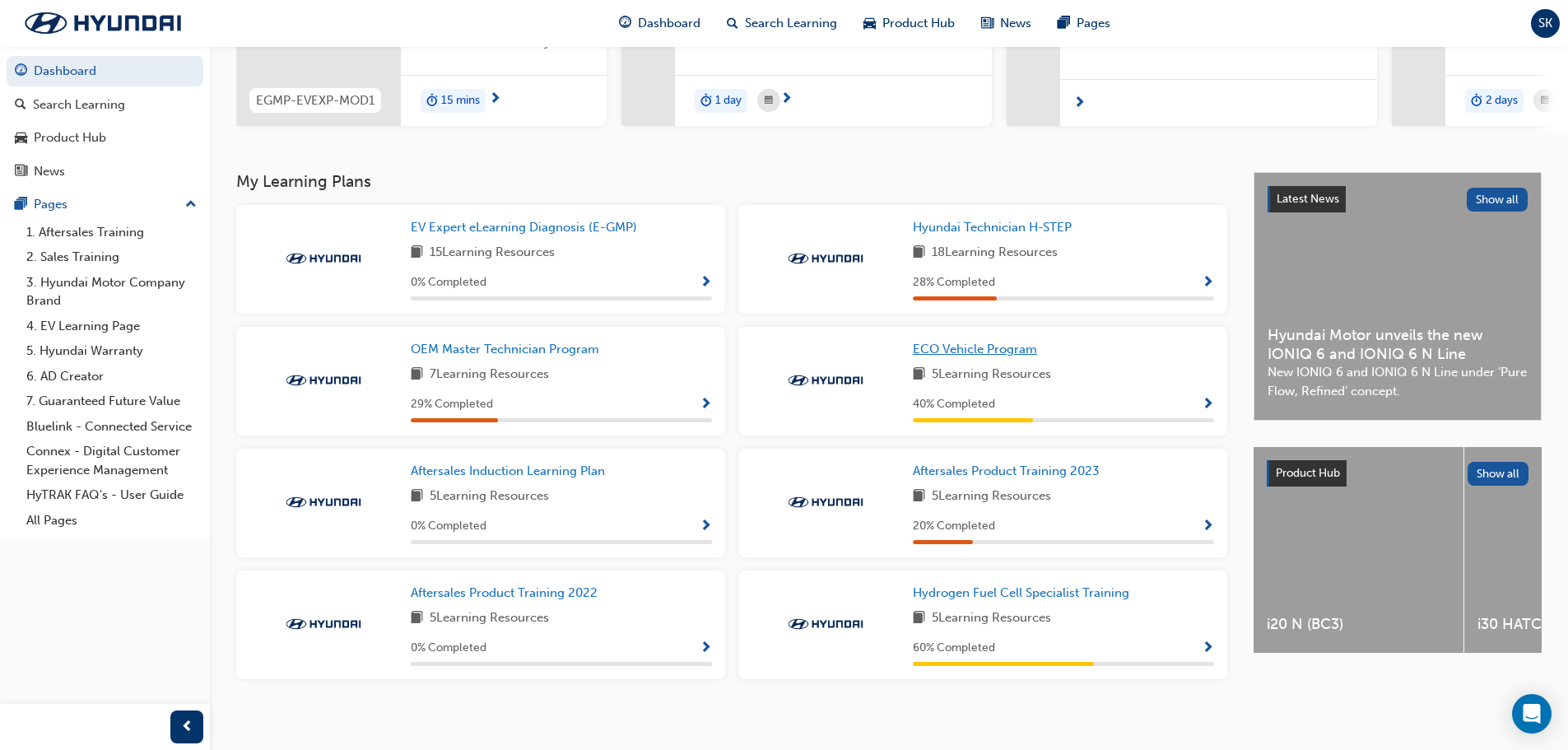
click at [960, 357] on span "ECO Vehicle Program" at bounding box center [974, 349] width 124 height 15
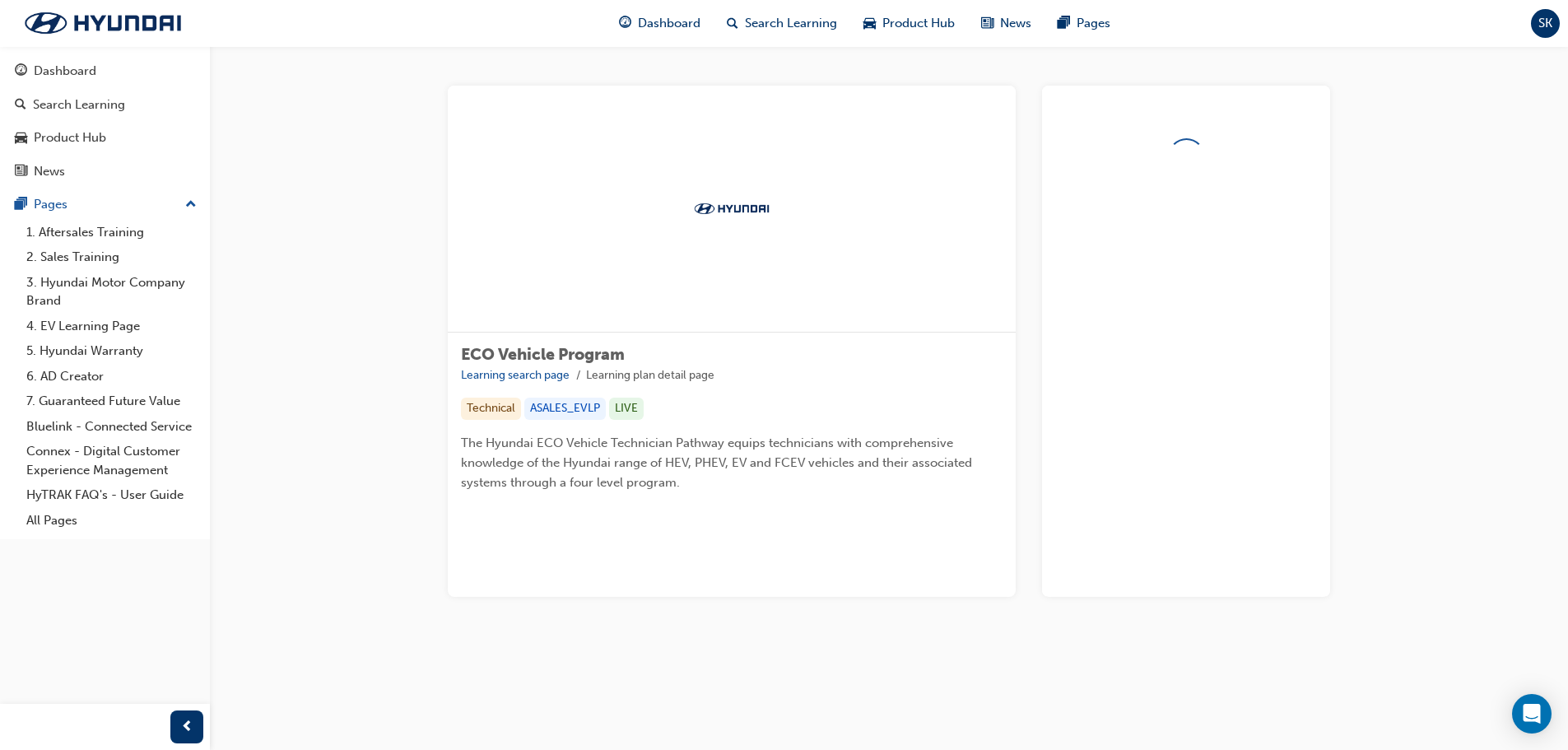
scroll to position [154, 0]
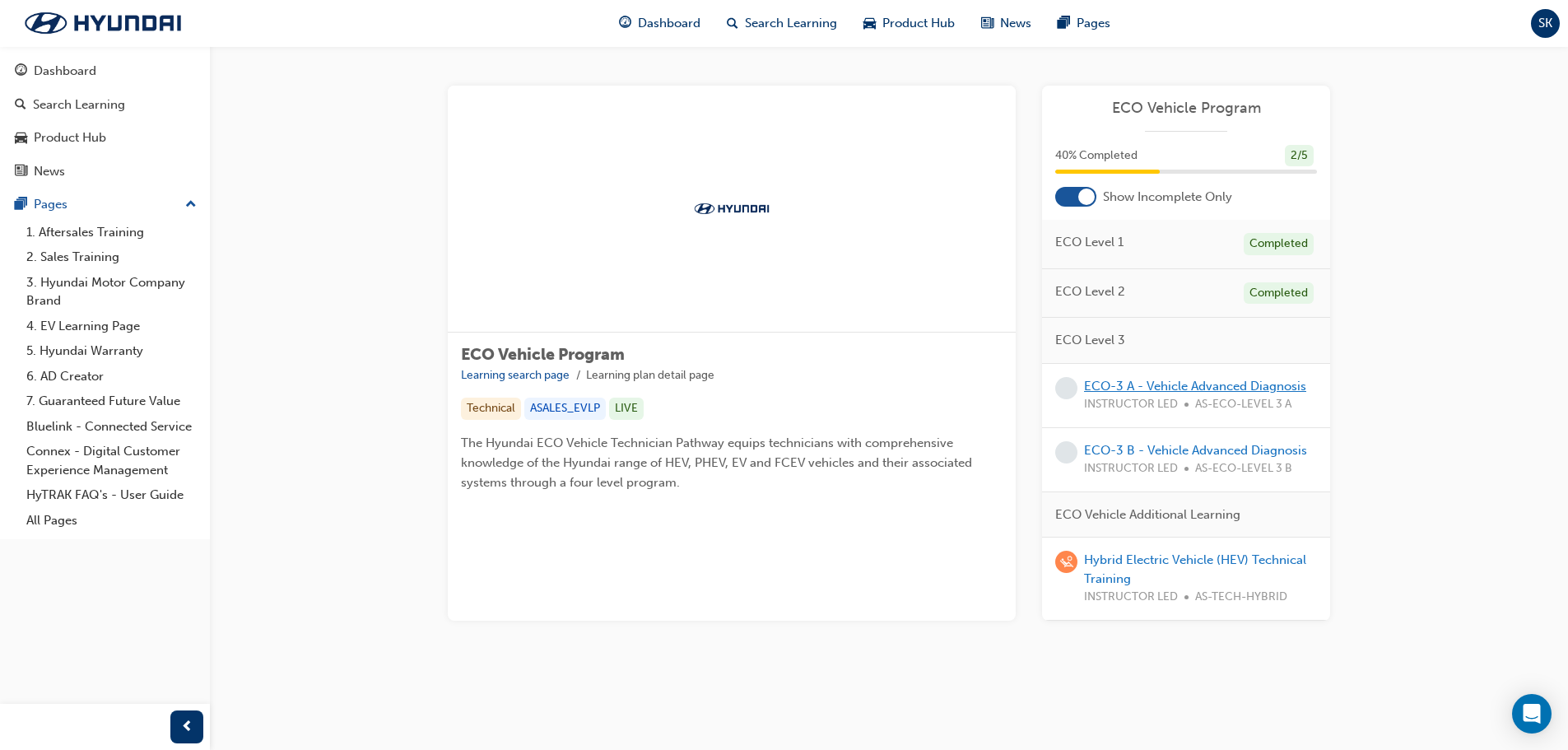
click at [1296, 378] on link "ECO-3 A - Vehicle Advanced Diagnosis" at bounding box center [1195, 386] width 222 height 15
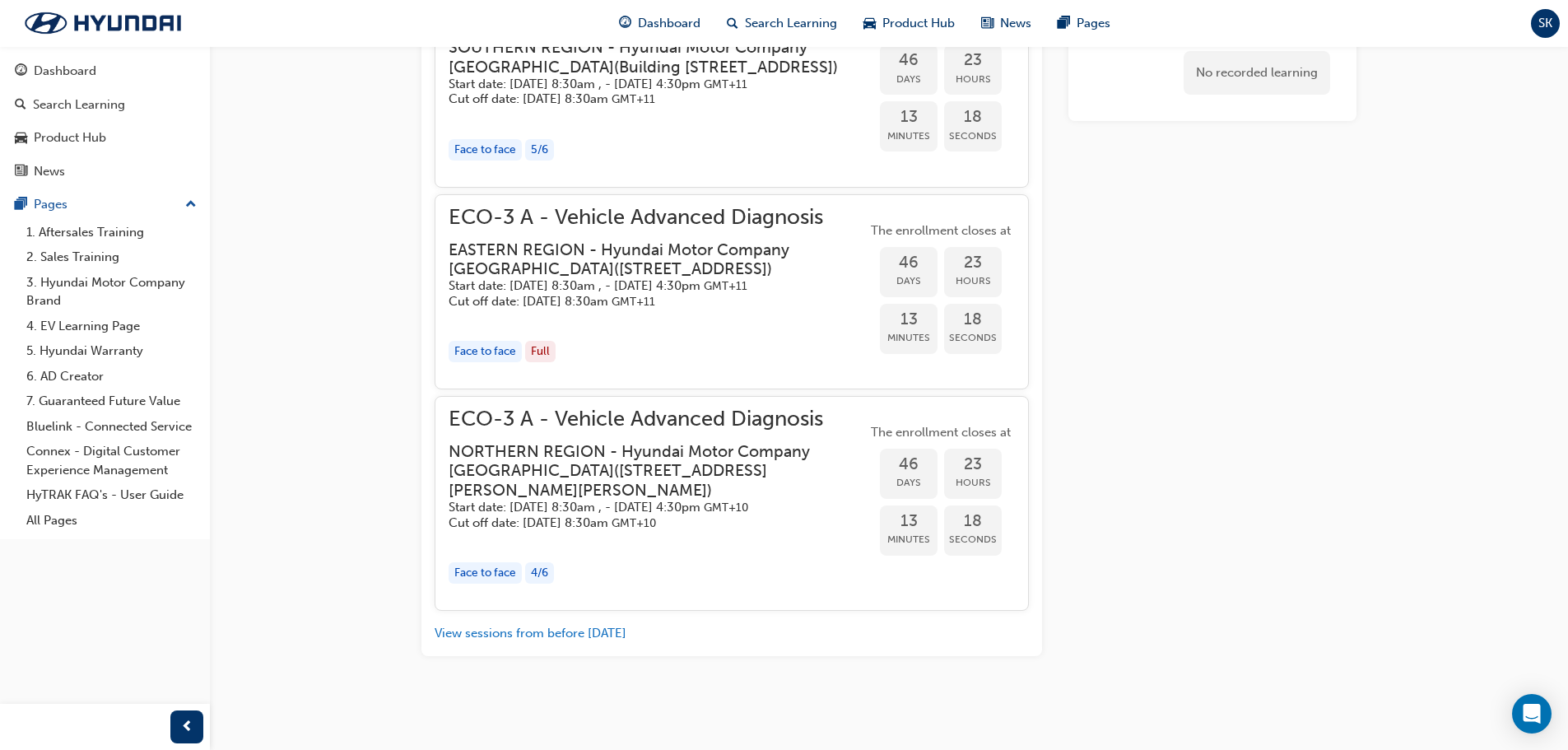
scroll to position [1857, 0]
click at [799, 429] on span "ECO-3 A - Vehicle Advanced Diagnosis" at bounding box center [657, 419] width 418 height 19
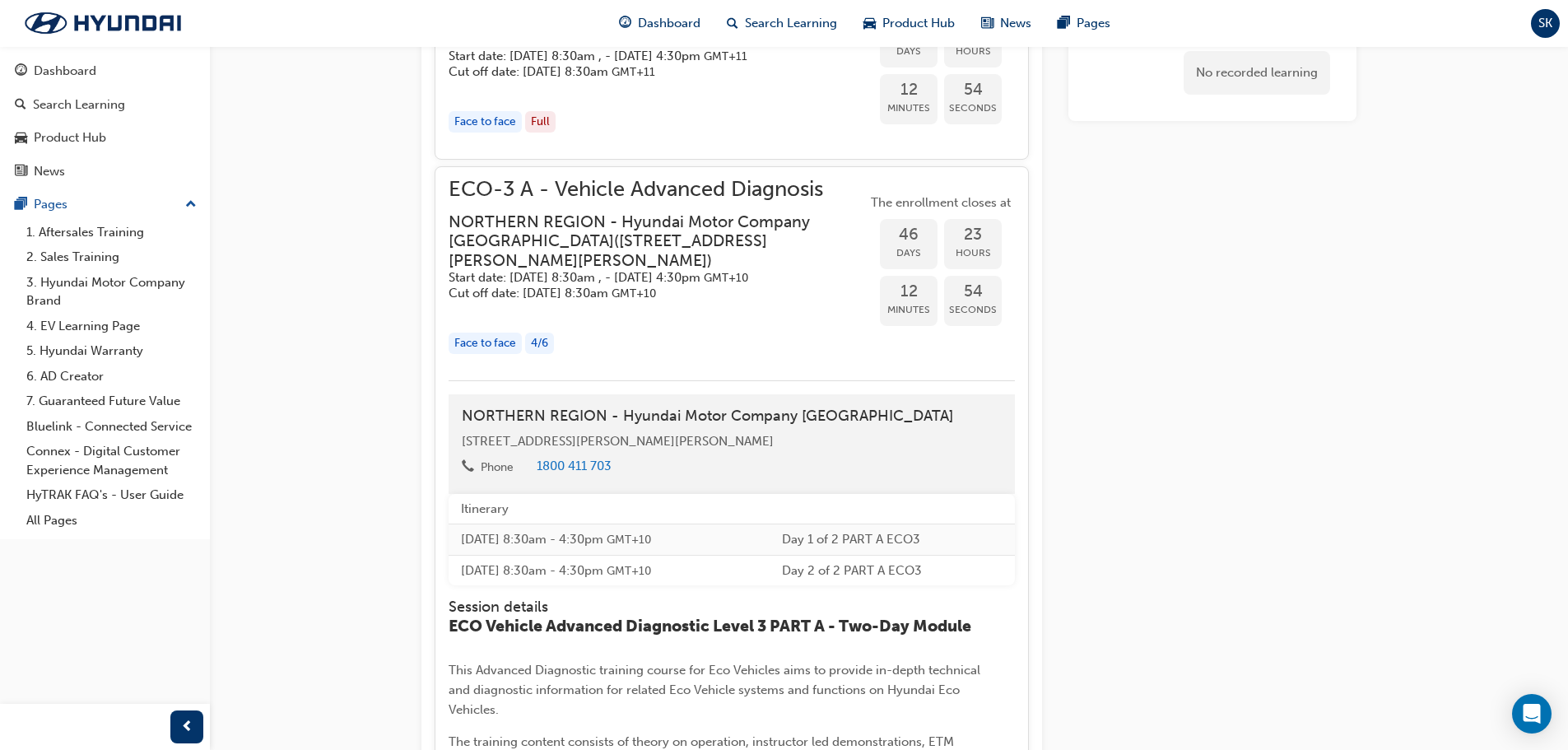
scroll to position [2186, 0]
